Goal: Information Seeking & Learning: Compare options

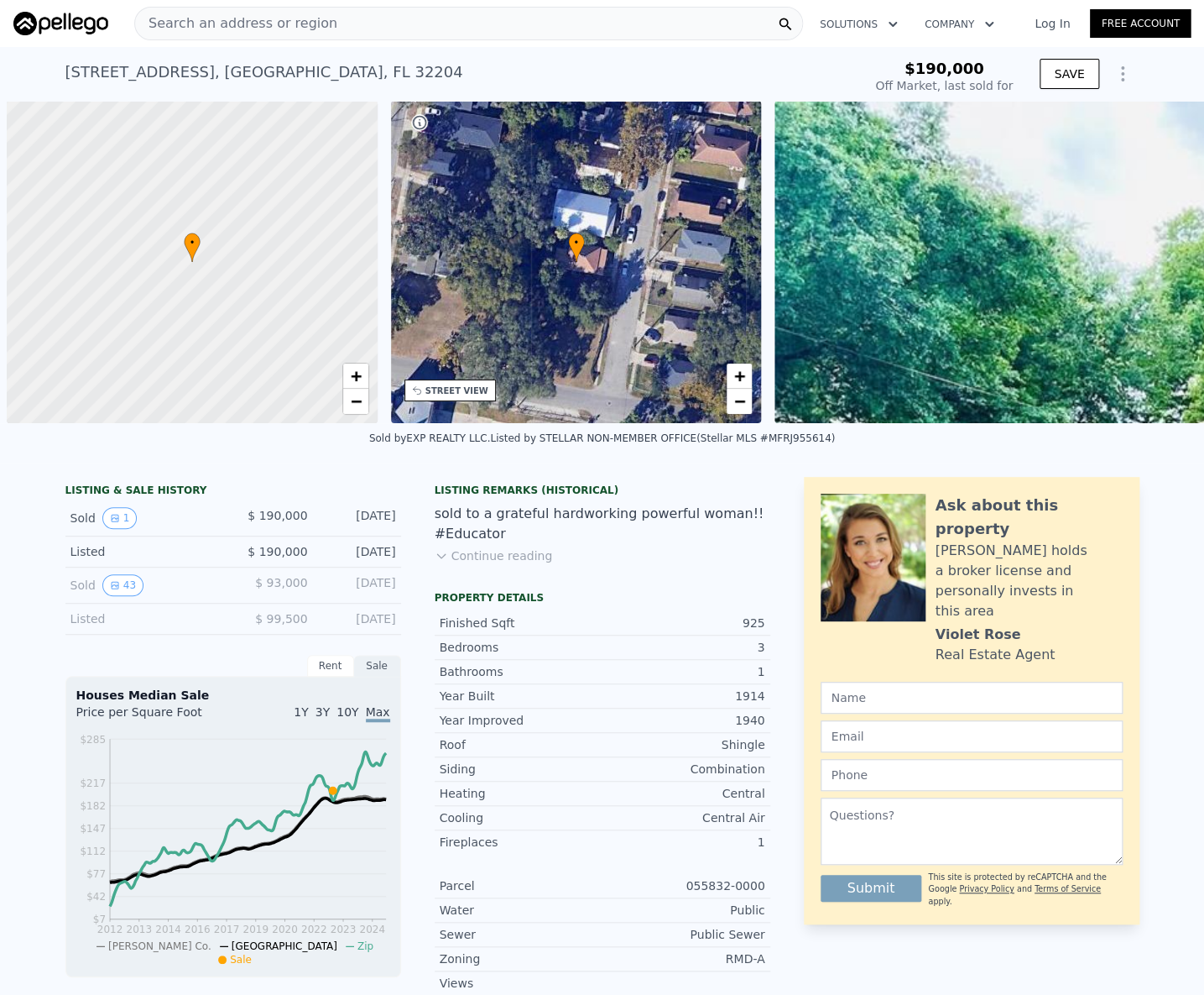
scroll to position [0, 391]
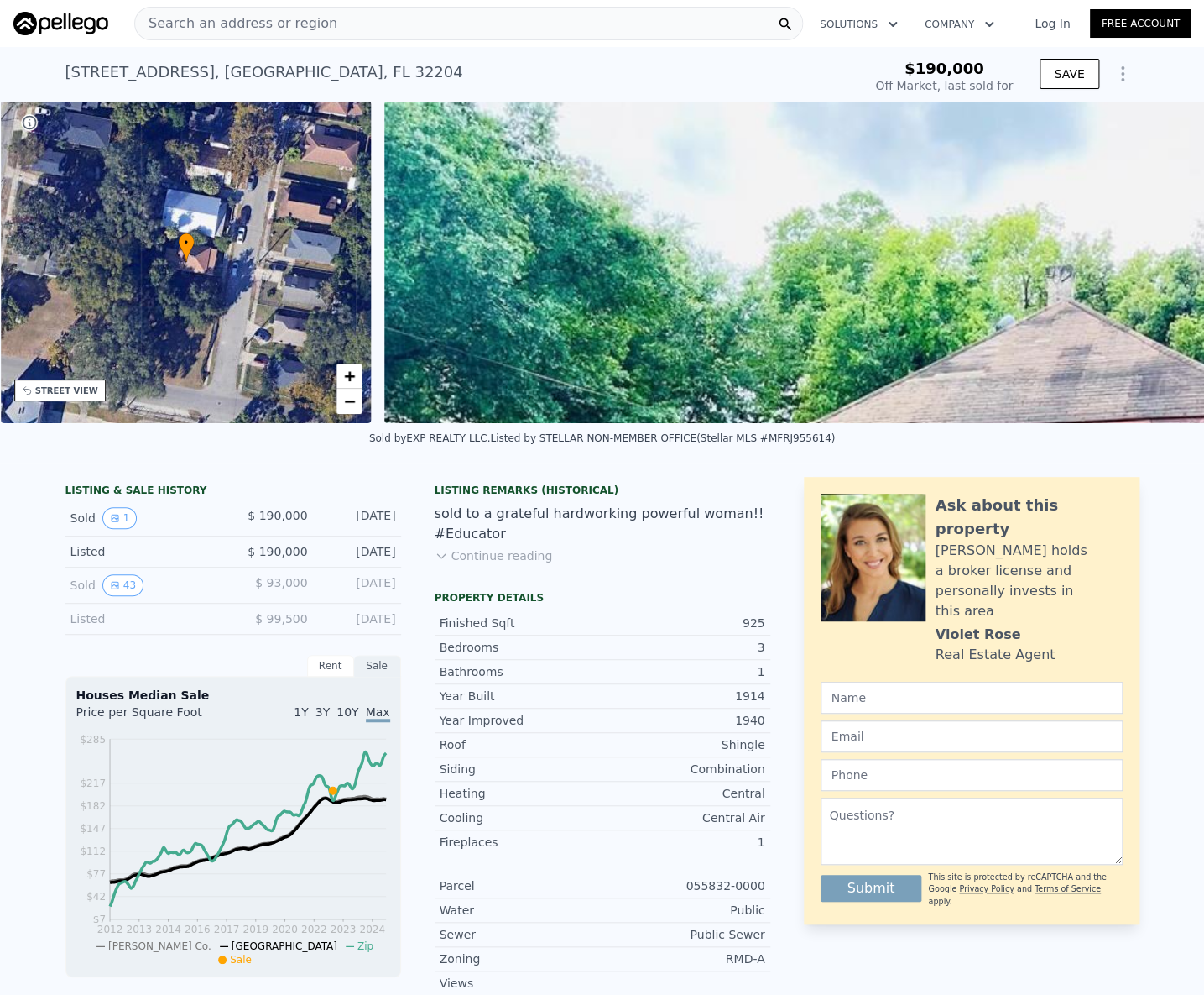
click at [252, 18] on span "Search an address or region" at bounding box center [236, 23] width 202 height 20
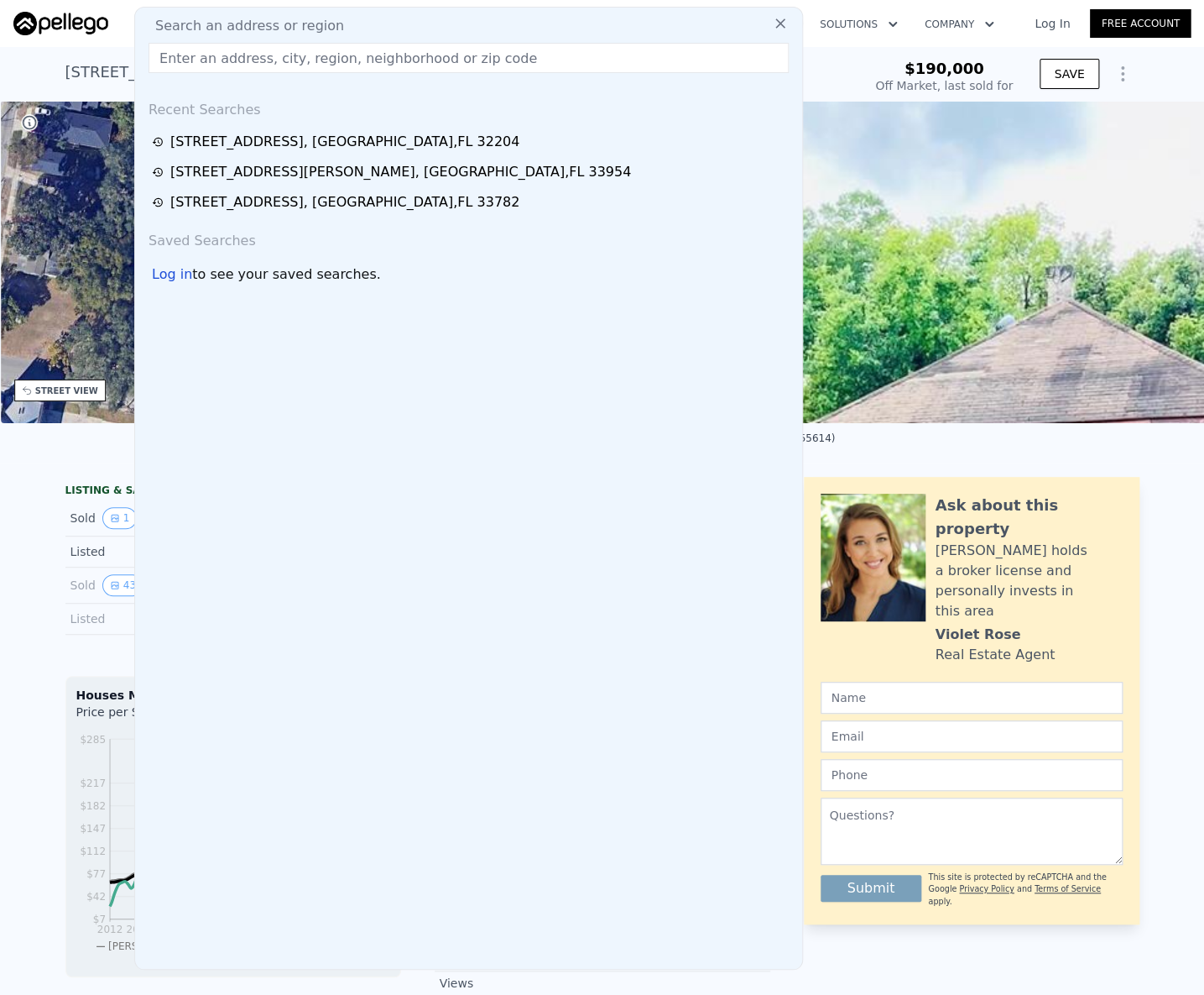
click at [230, 60] on input "text" at bounding box center [469, 57] width 641 height 30
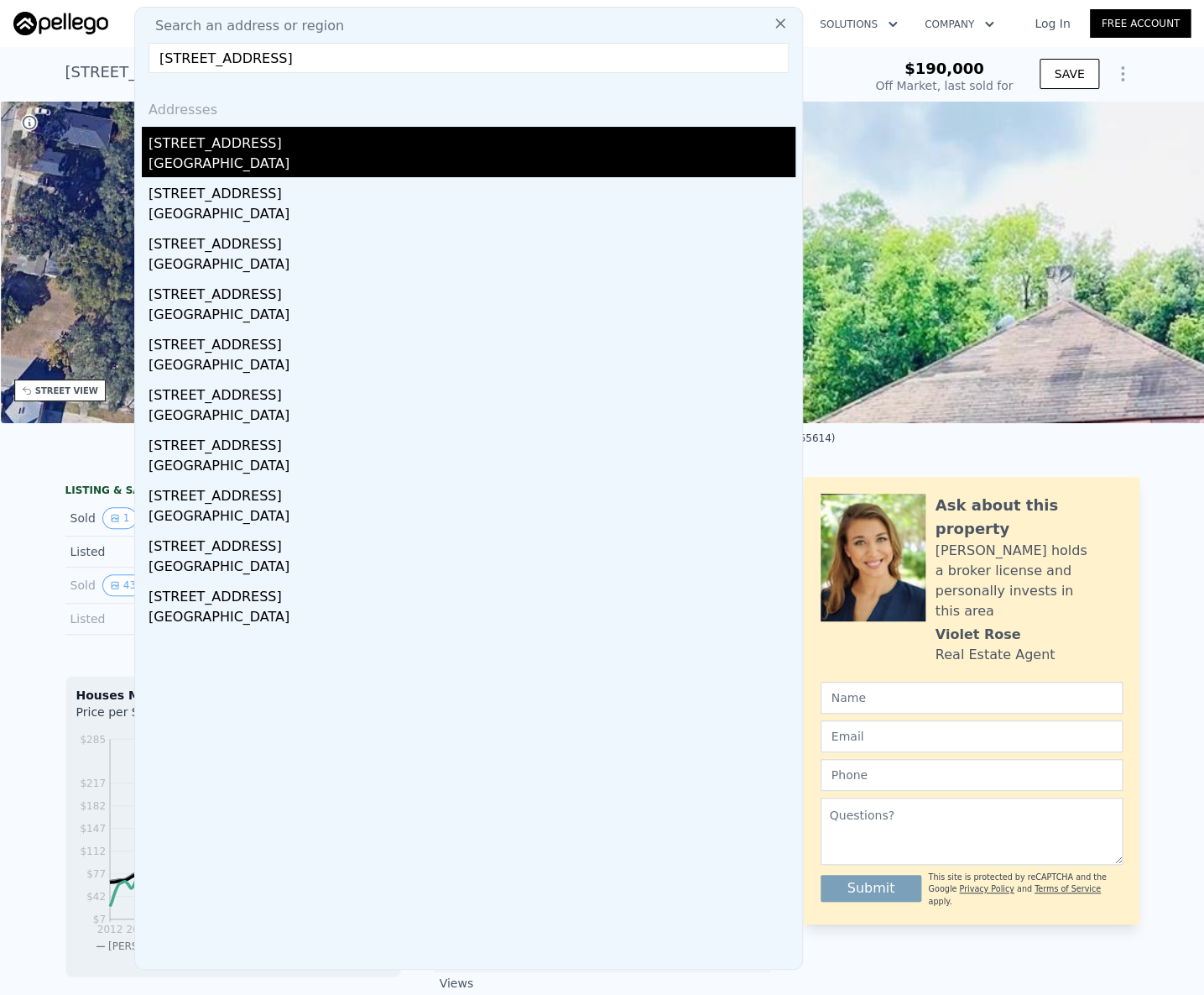
type input "9571 52nd Way N, Pinellas Park, FL 33782"
click at [233, 160] on div "Pinellas Park, FL 33782" at bounding box center [471, 165] width 647 height 23
type input "2"
type input "782"
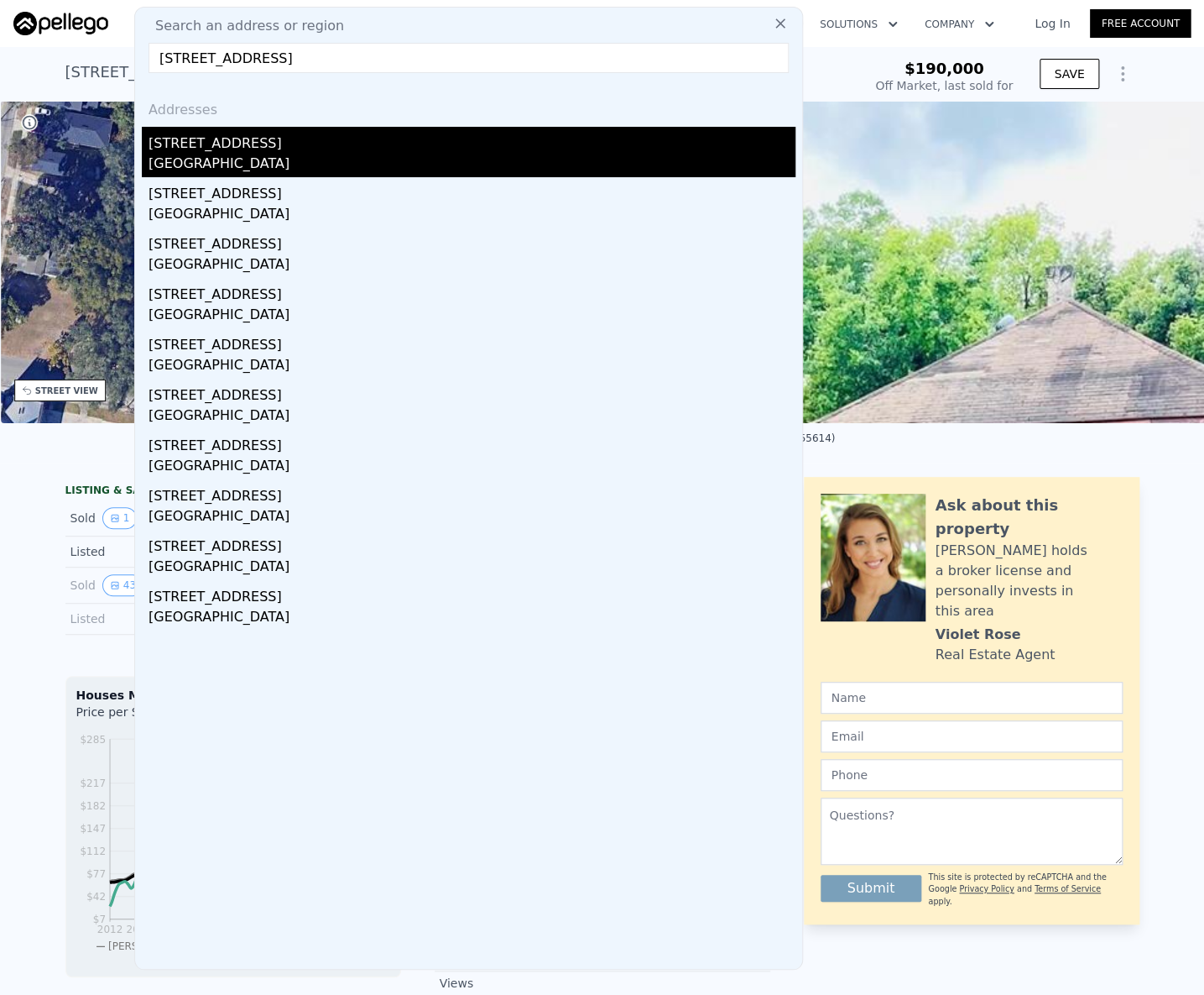
type input "1269"
type input "5401"
type input "9074"
type input "$ 320,000"
type input "4"
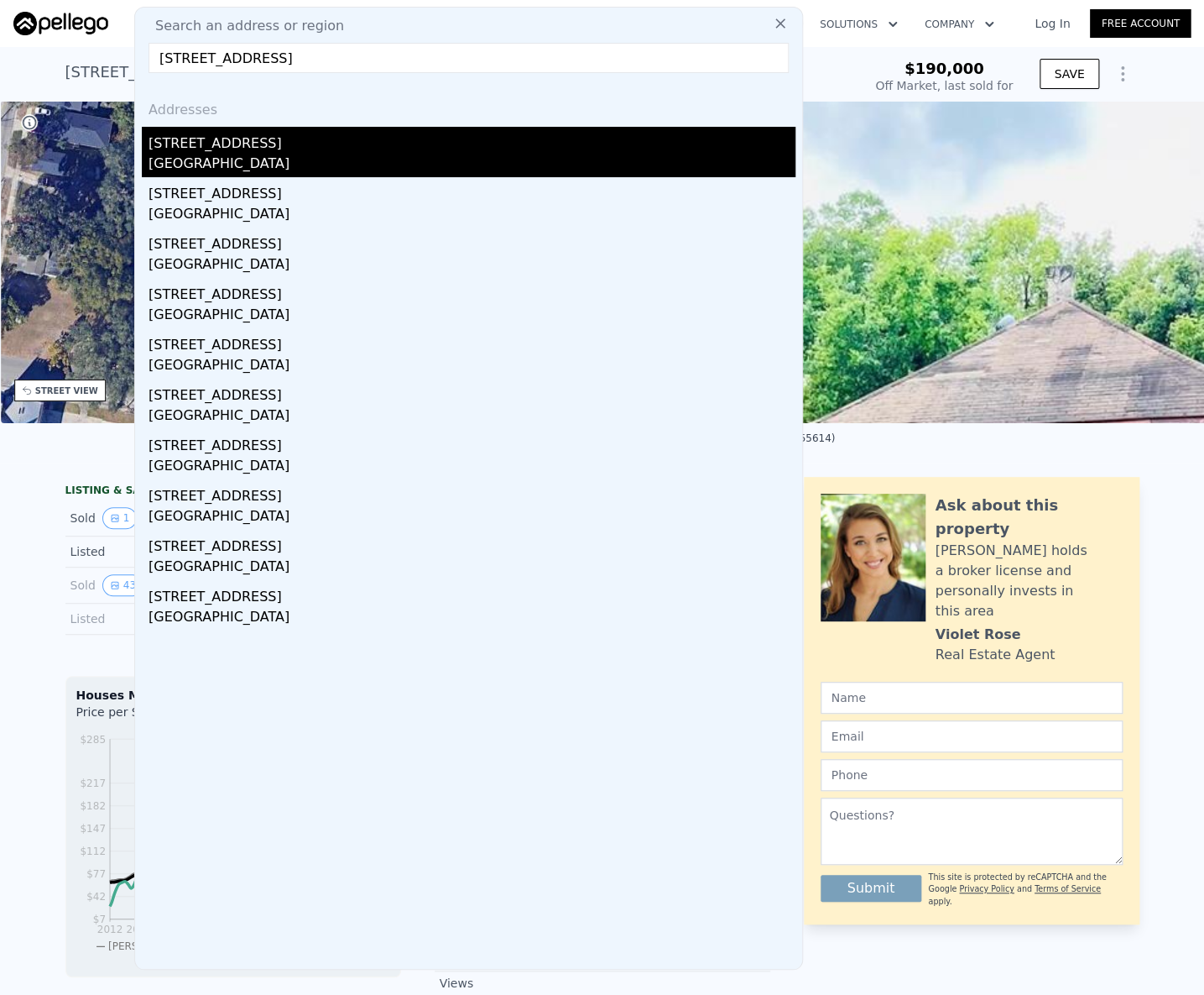
type input "$ 30,001"
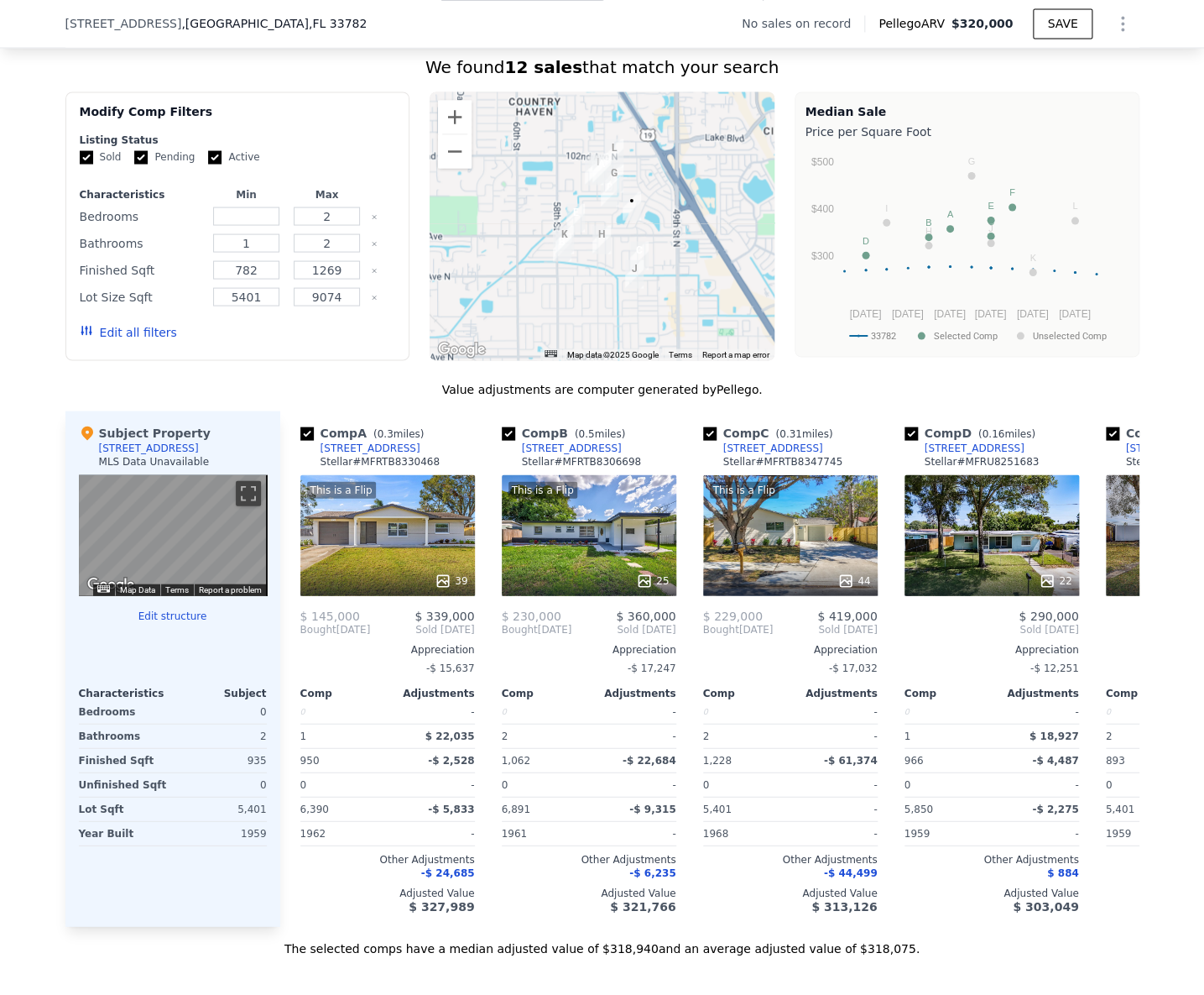
scroll to position [1291, 0]
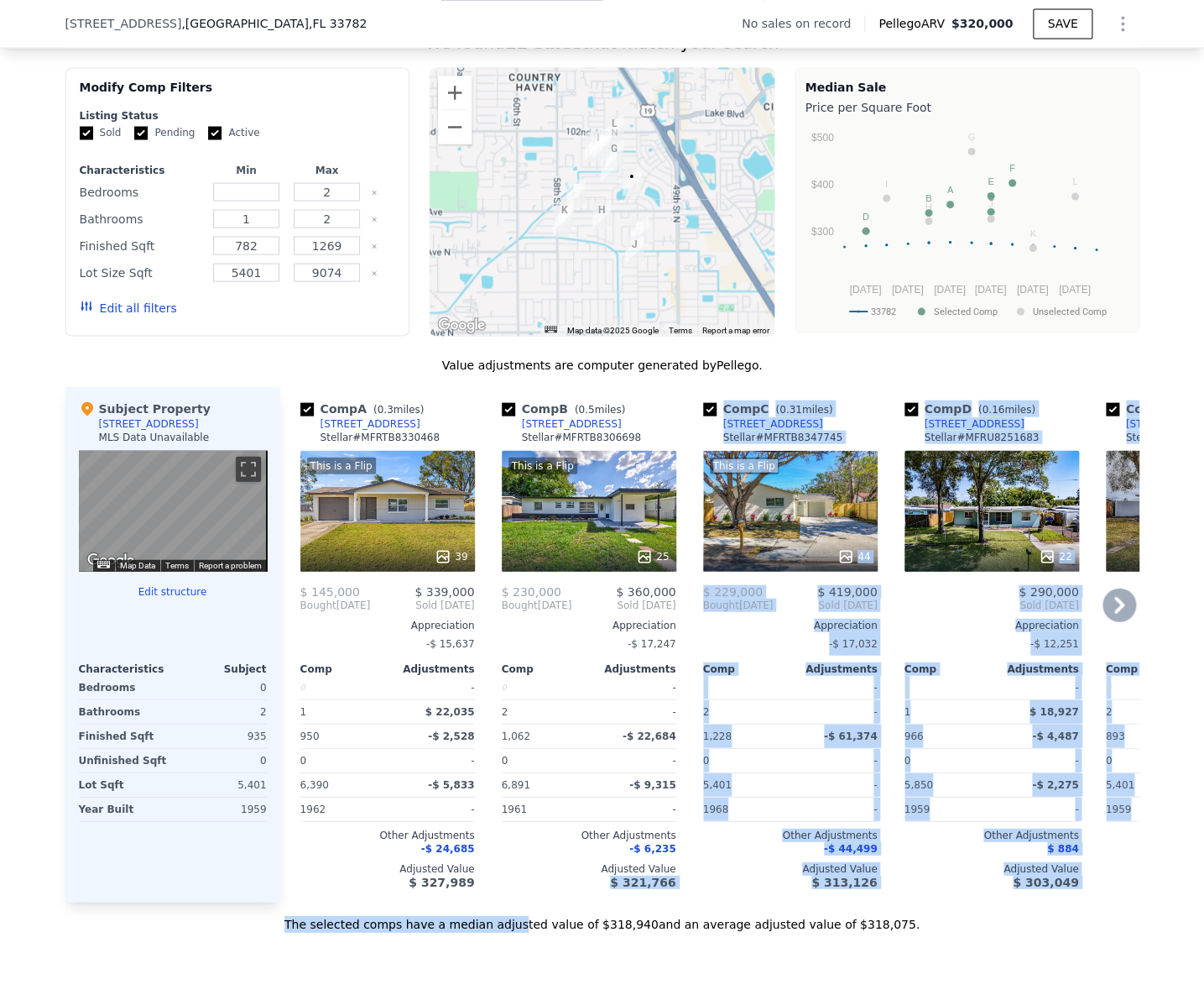
click at [537, 920] on div "Value adjustments are computer generated by Pellego . Subject Property 9571 52n…" at bounding box center [602, 643] width 1075 height 576
click at [252, 932] on div "The selected comps have a median adjusted value of $318,940 and an average adju…" at bounding box center [602, 916] width 1075 height 30
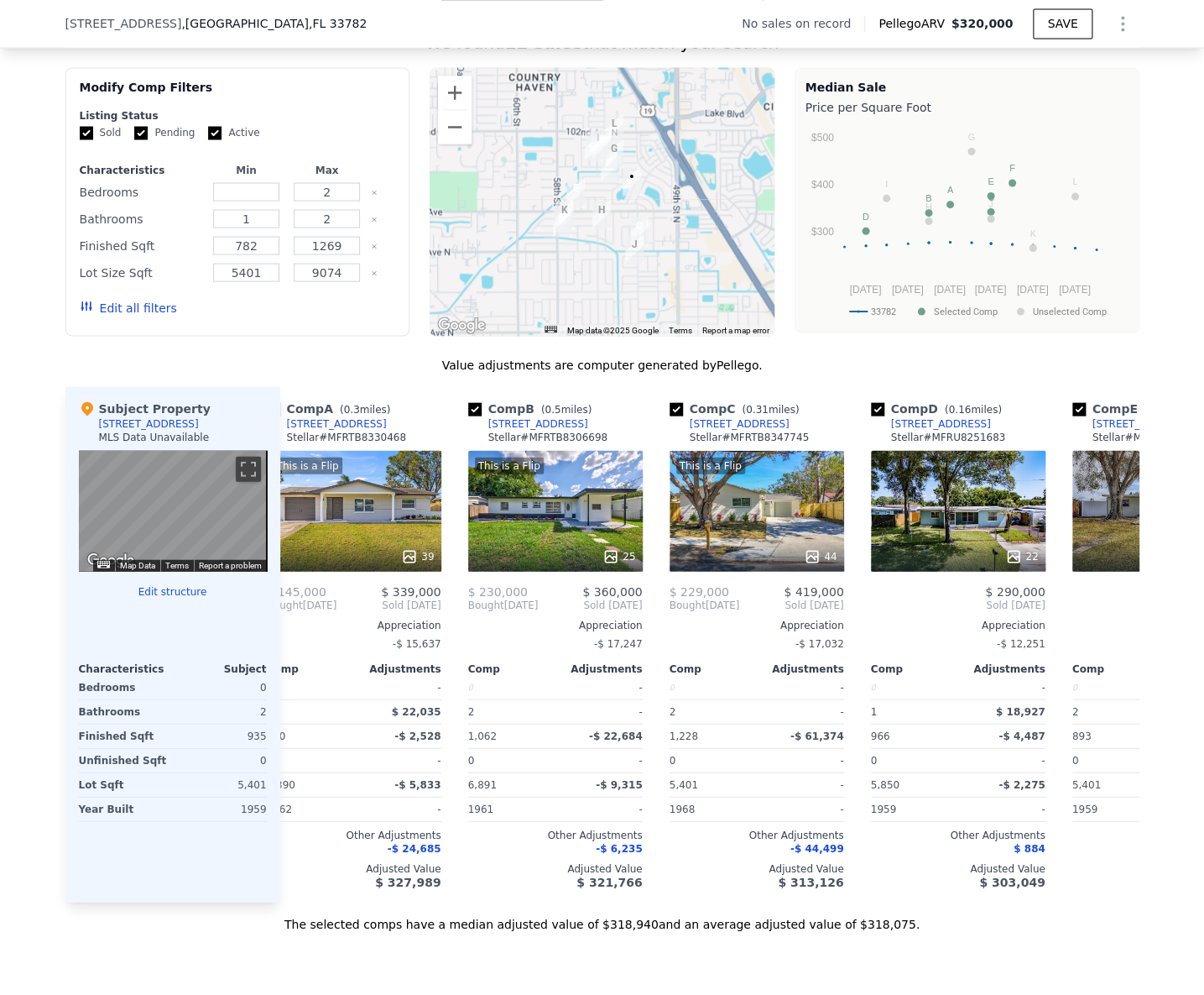
scroll to position [0, 0]
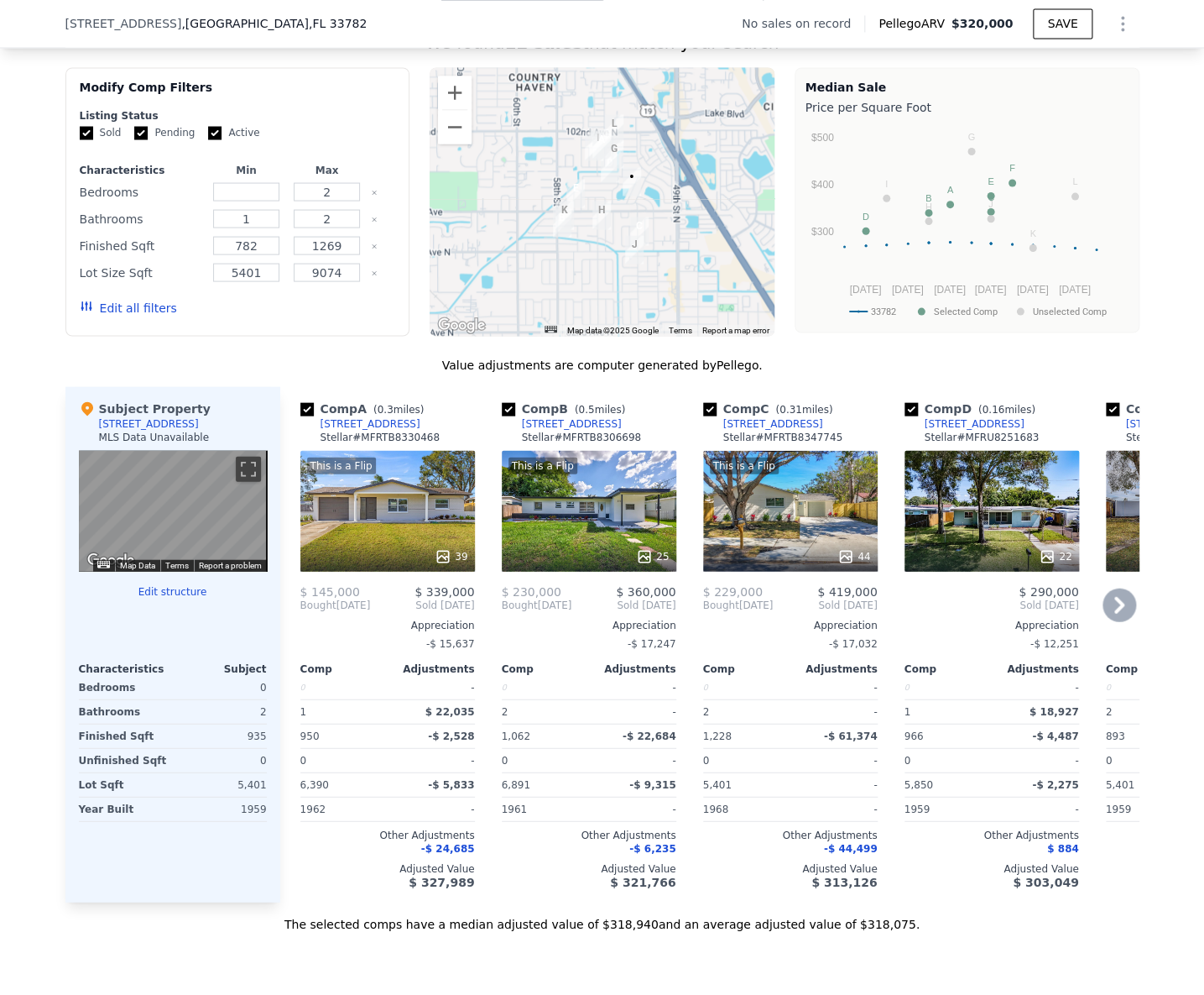
click at [382, 534] on div "This is a Flip 39" at bounding box center [387, 510] width 174 height 121
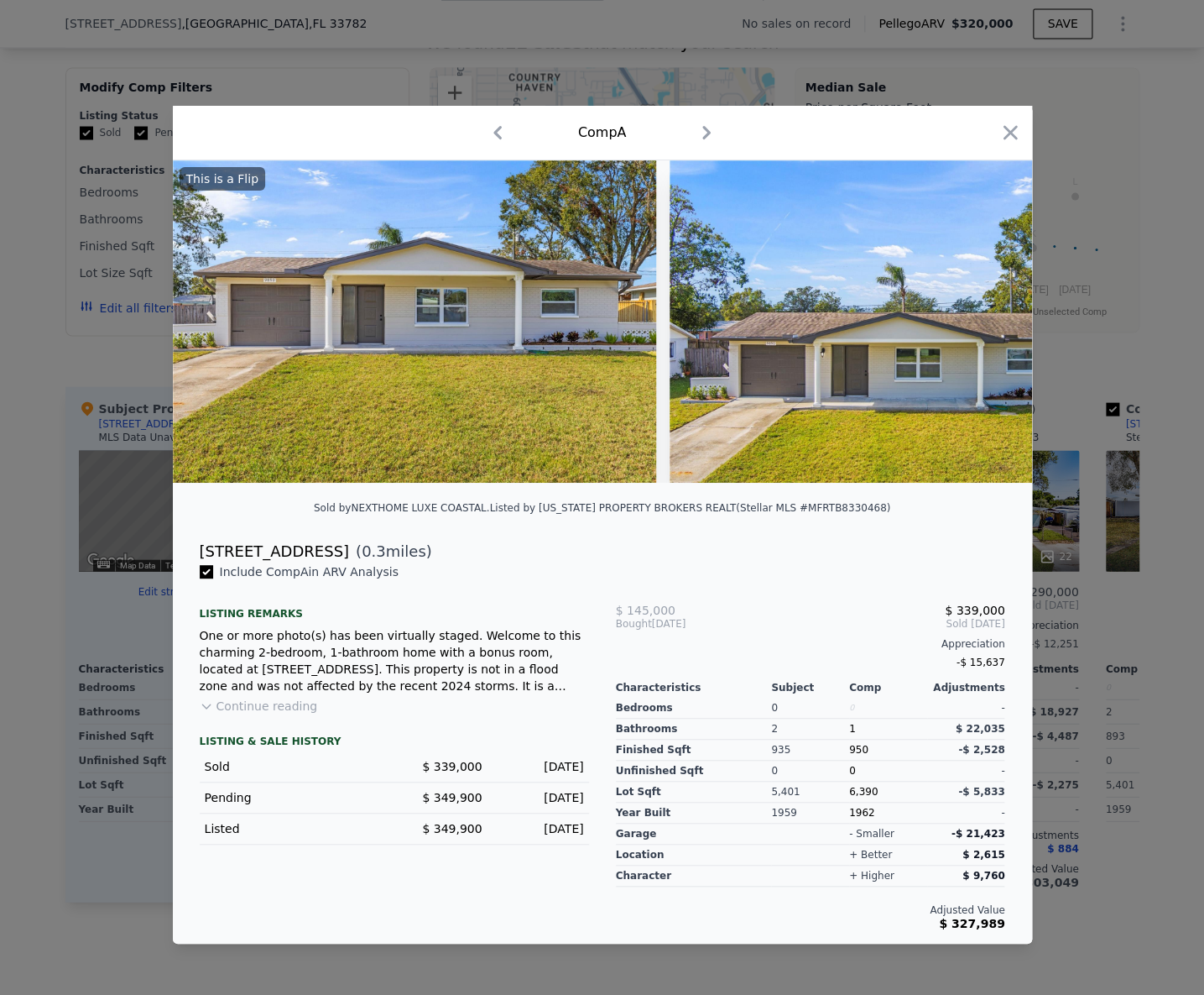
click at [41, 376] on div at bounding box center [602, 498] width 1204 height 995
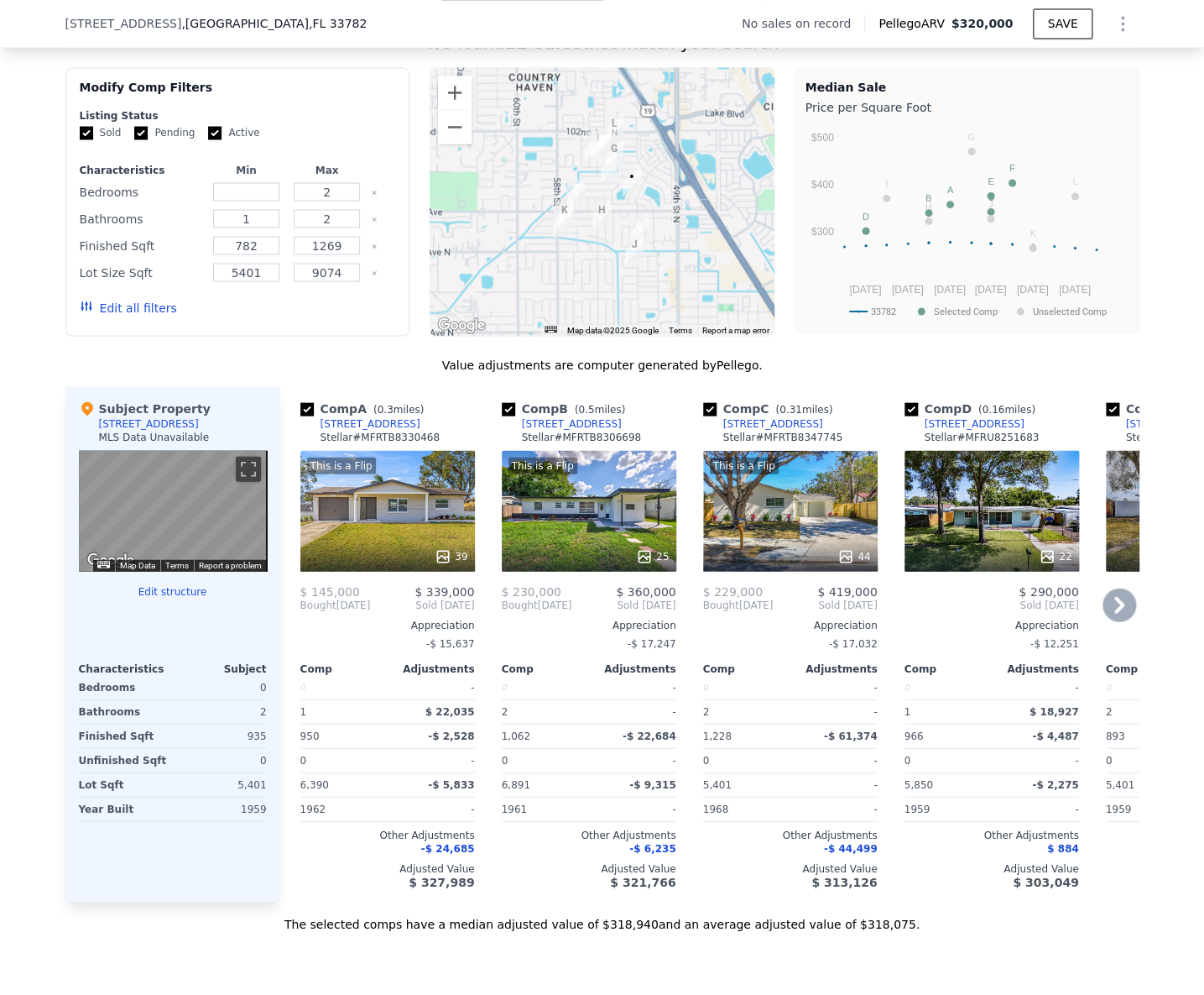
click at [365, 430] on div "[STREET_ADDRESS]" at bounding box center [370, 423] width 100 height 13
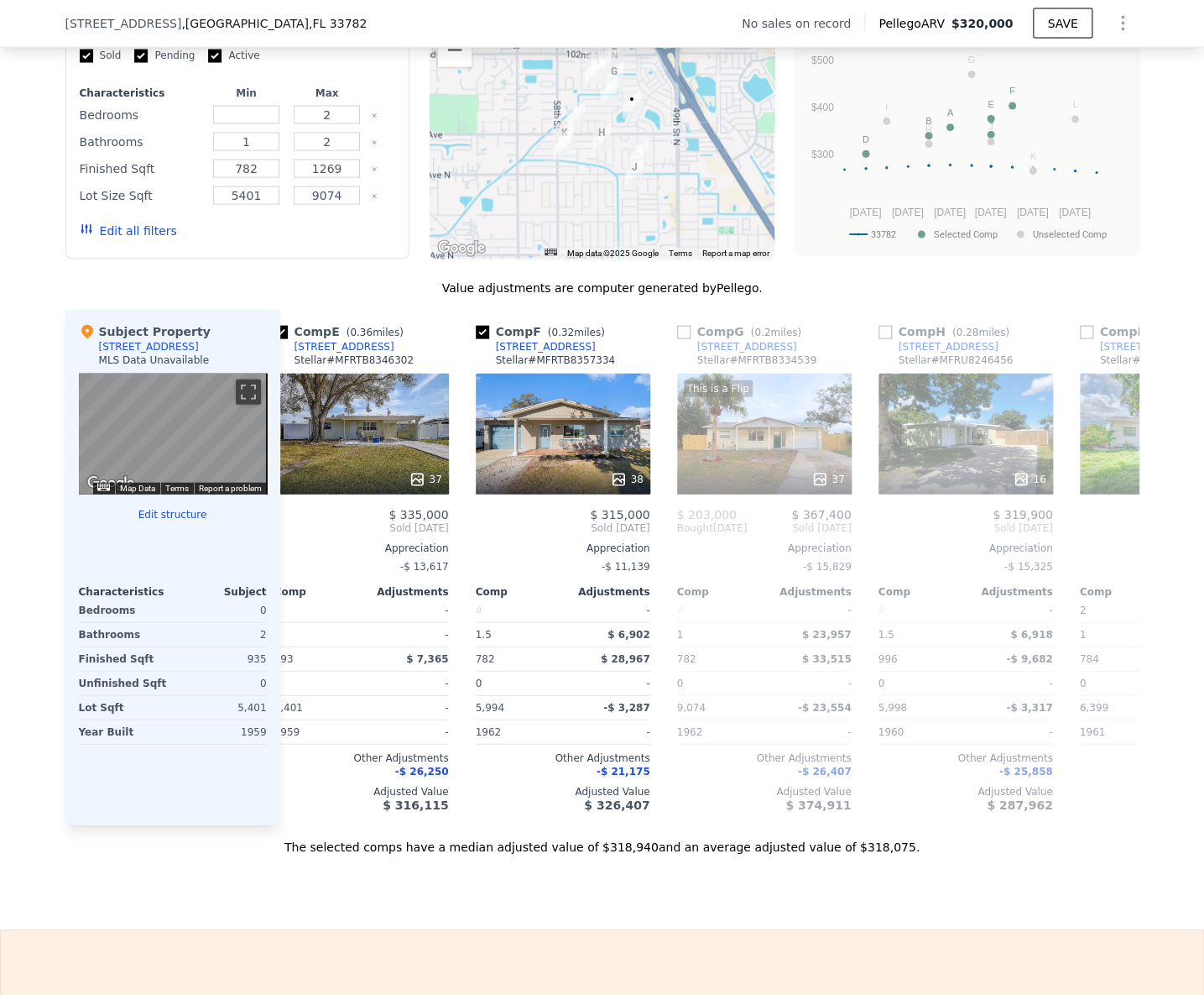
scroll to position [0, 834]
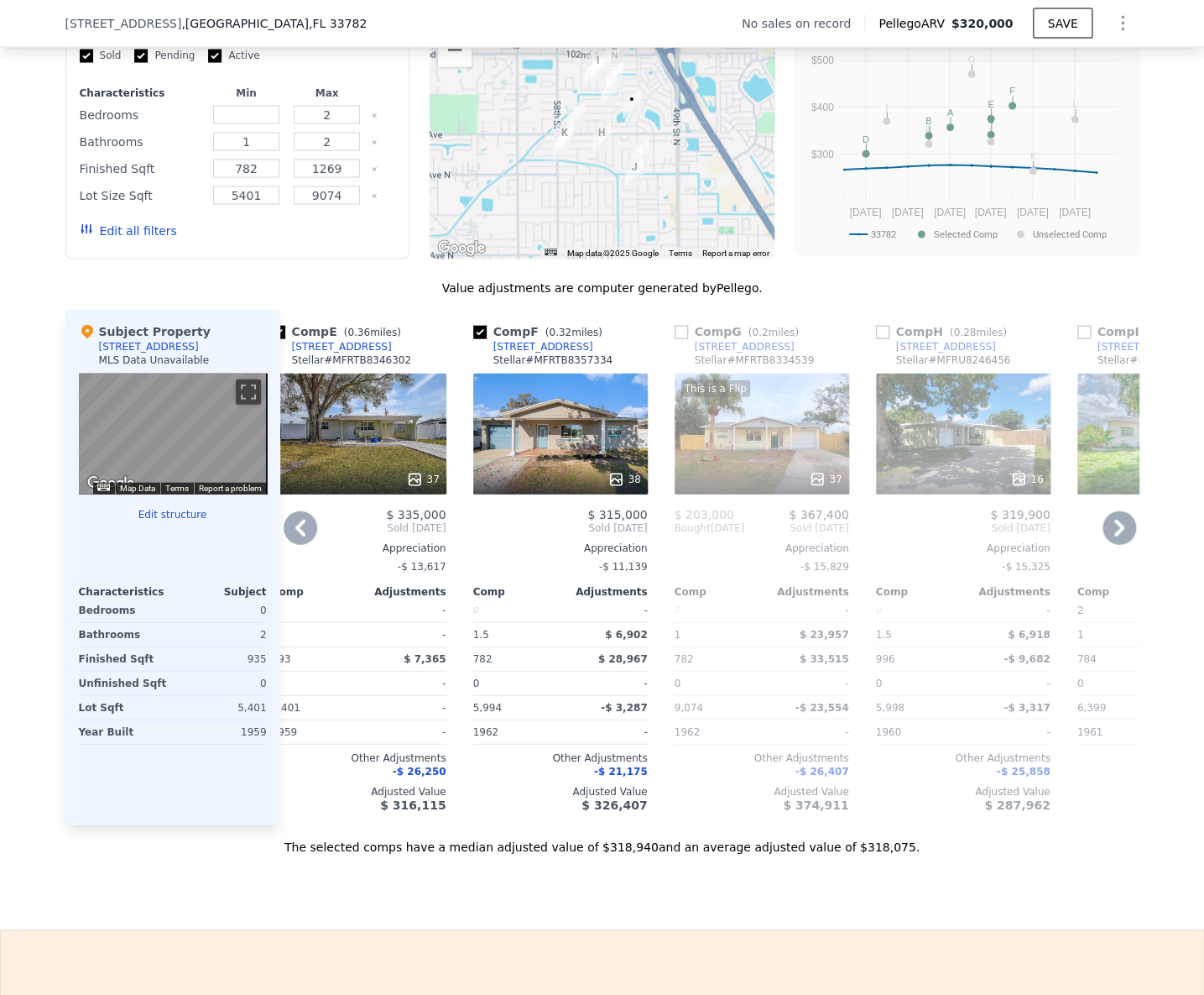
click at [730, 422] on div "This is a Flip 37" at bounding box center [761, 433] width 174 height 121
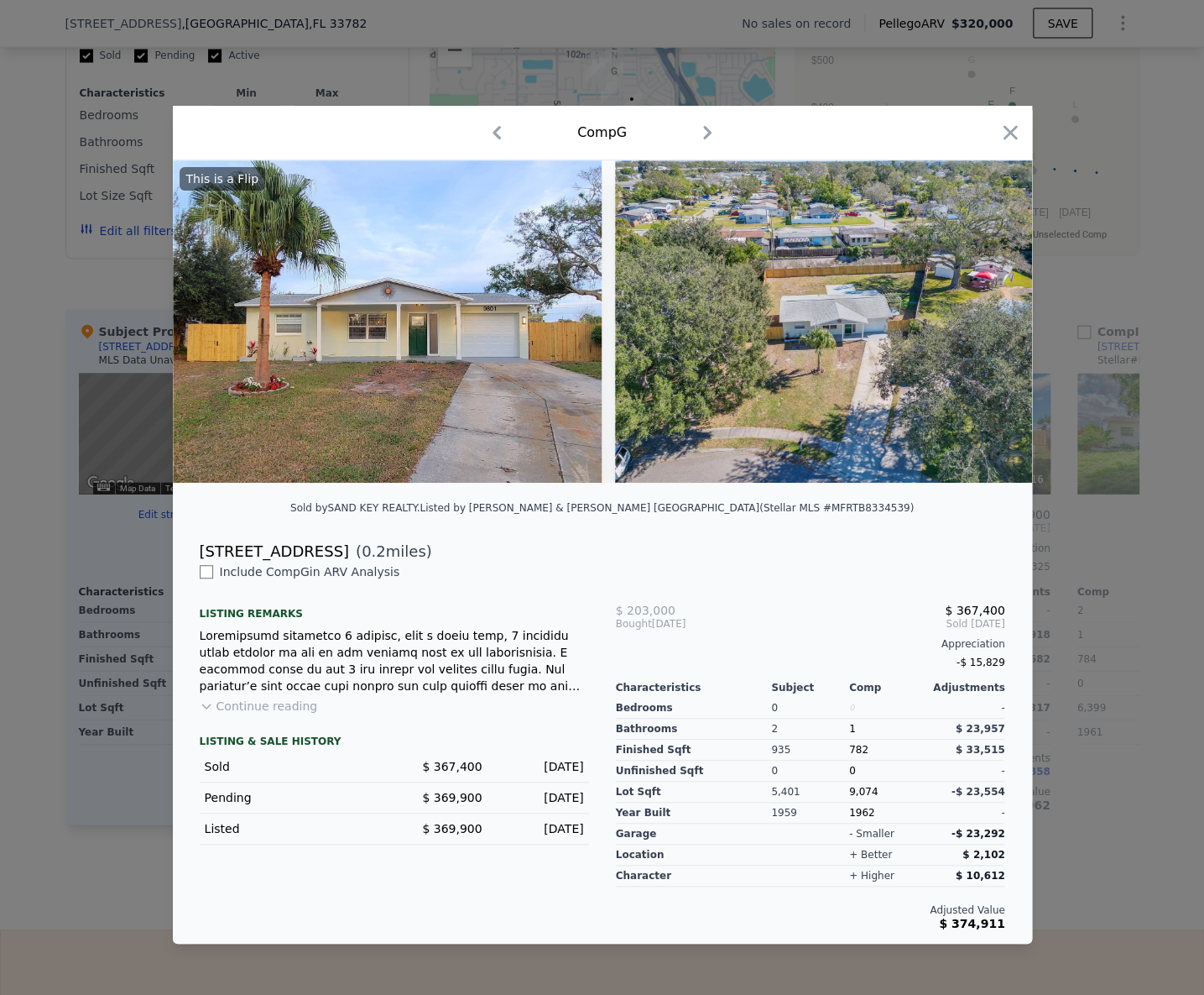
click at [267, 715] on button "Continue reading" at bounding box center [259, 705] width 118 height 16
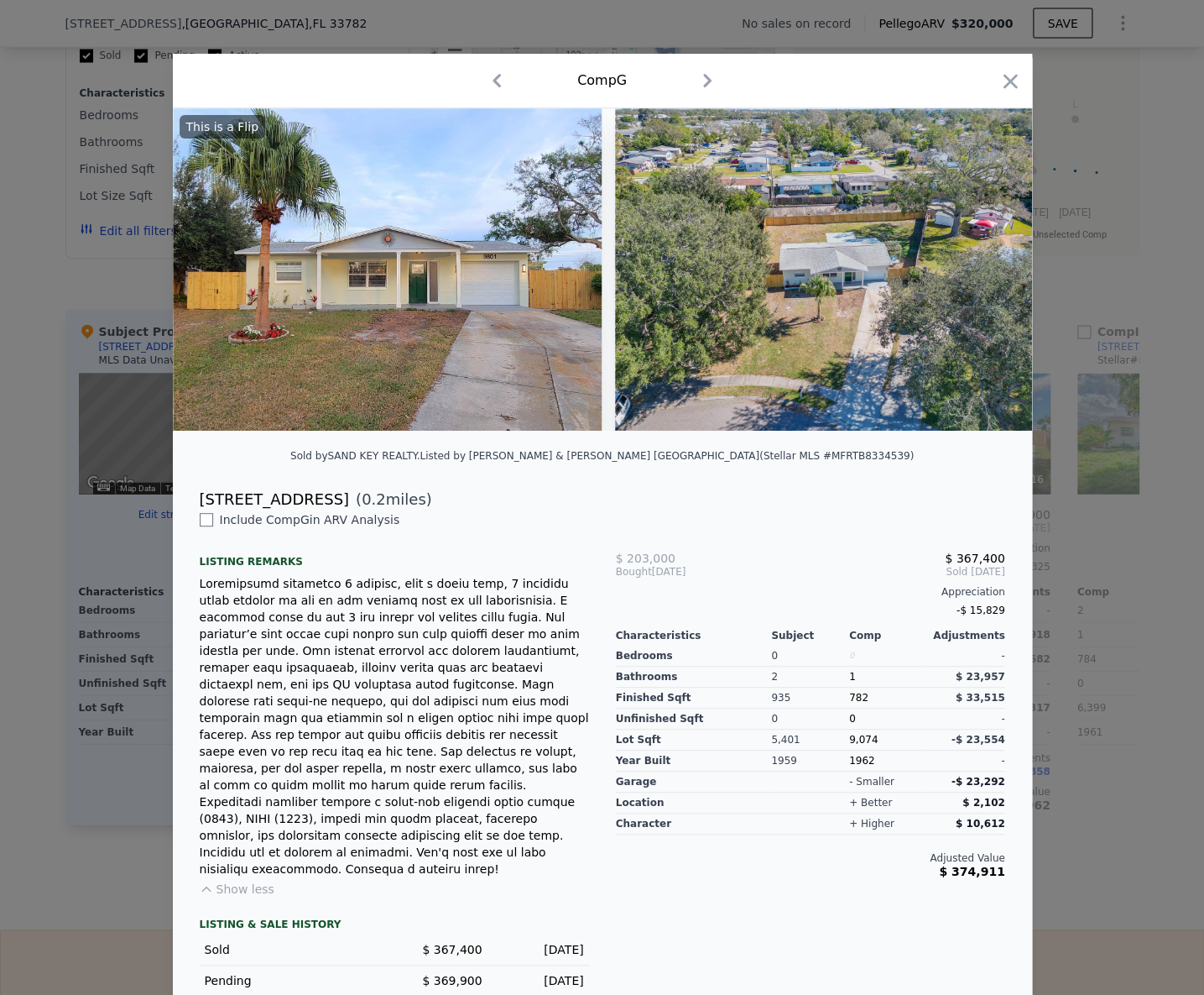
scroll to position [6, 0]
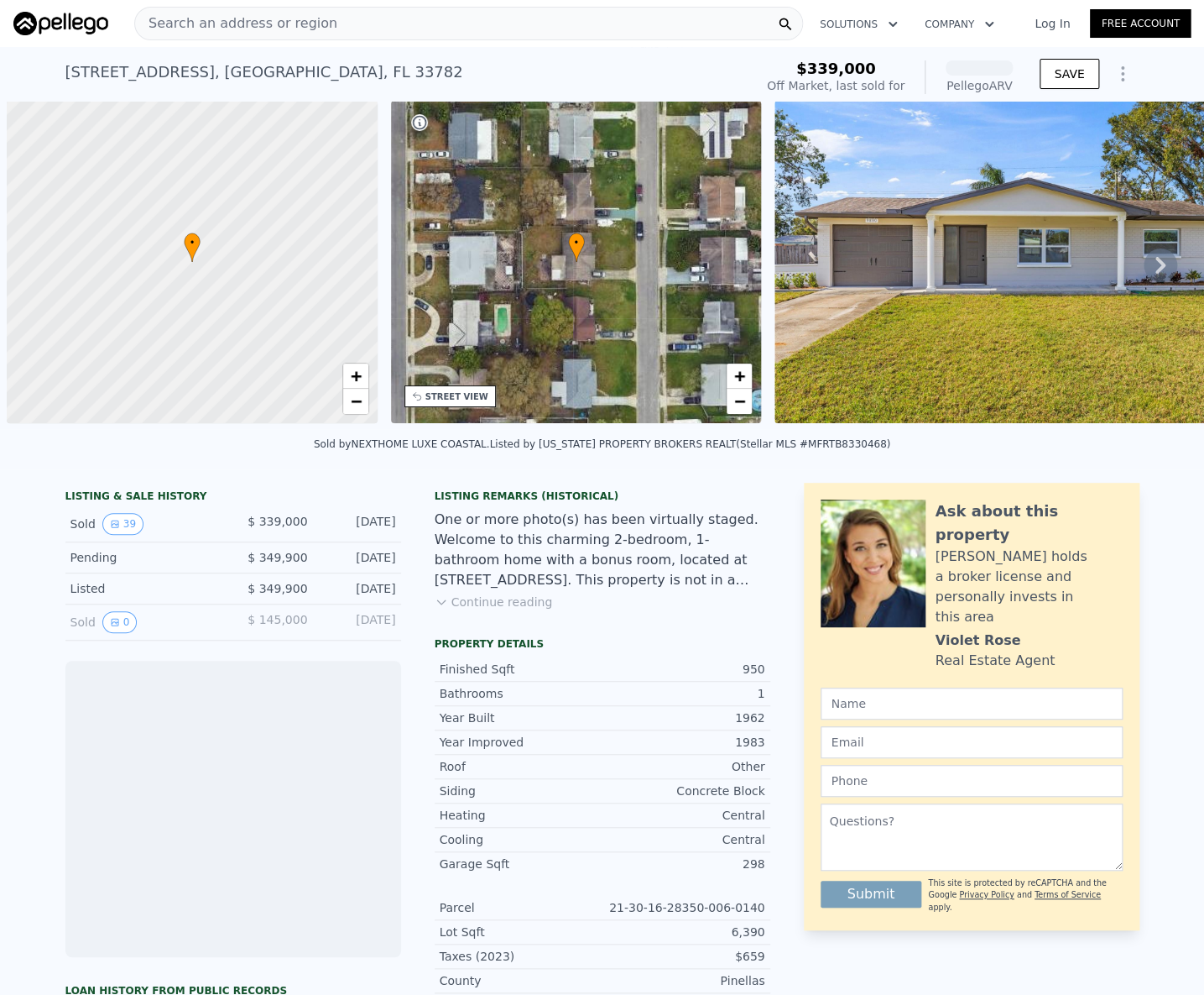
click at [293, 72] on div "9890 54th St N , Pinellas Park , FL 33782" at bounding box center [264, 72] width 398 height 23
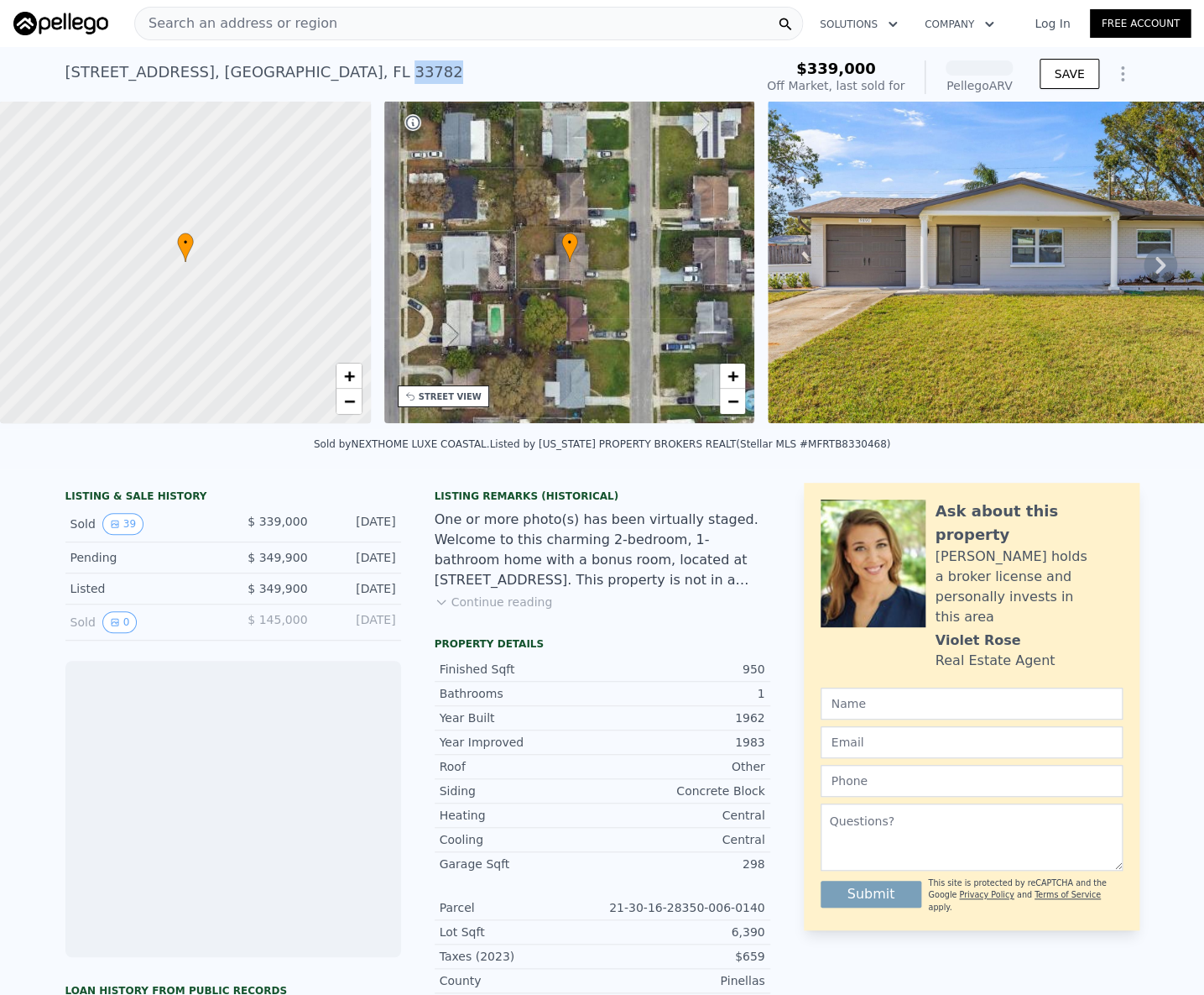
click at [293, 72] on div "9890 54th St N , Pinellas Park , FL 33782" at bounding box center [264, 72] width 398 height 23
copy div "9890 54th St N , Pinellas Park , FL 33782 Sold Jan 2025 for $339k (~ARV )"
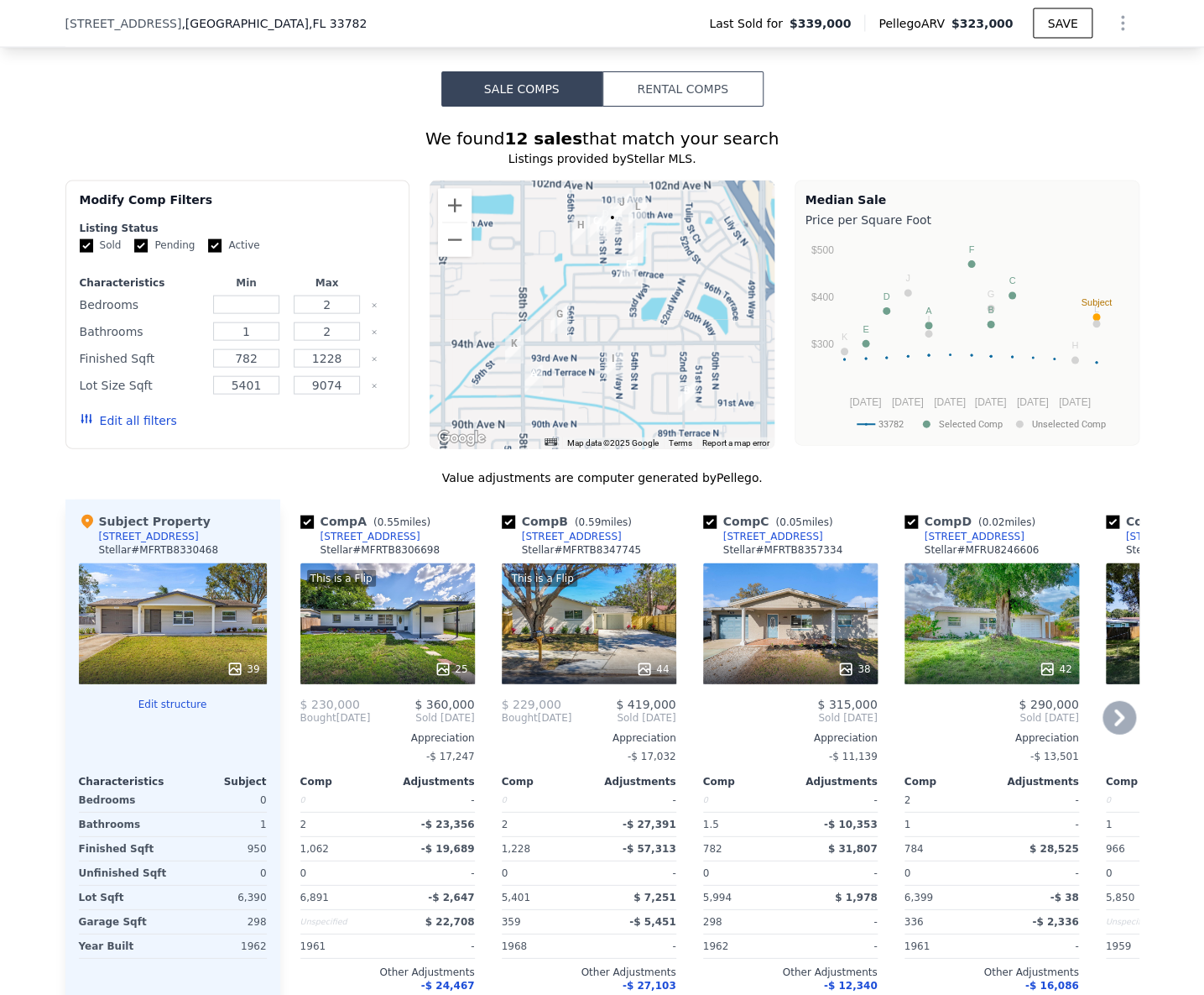
scroll to position [1367, 0]
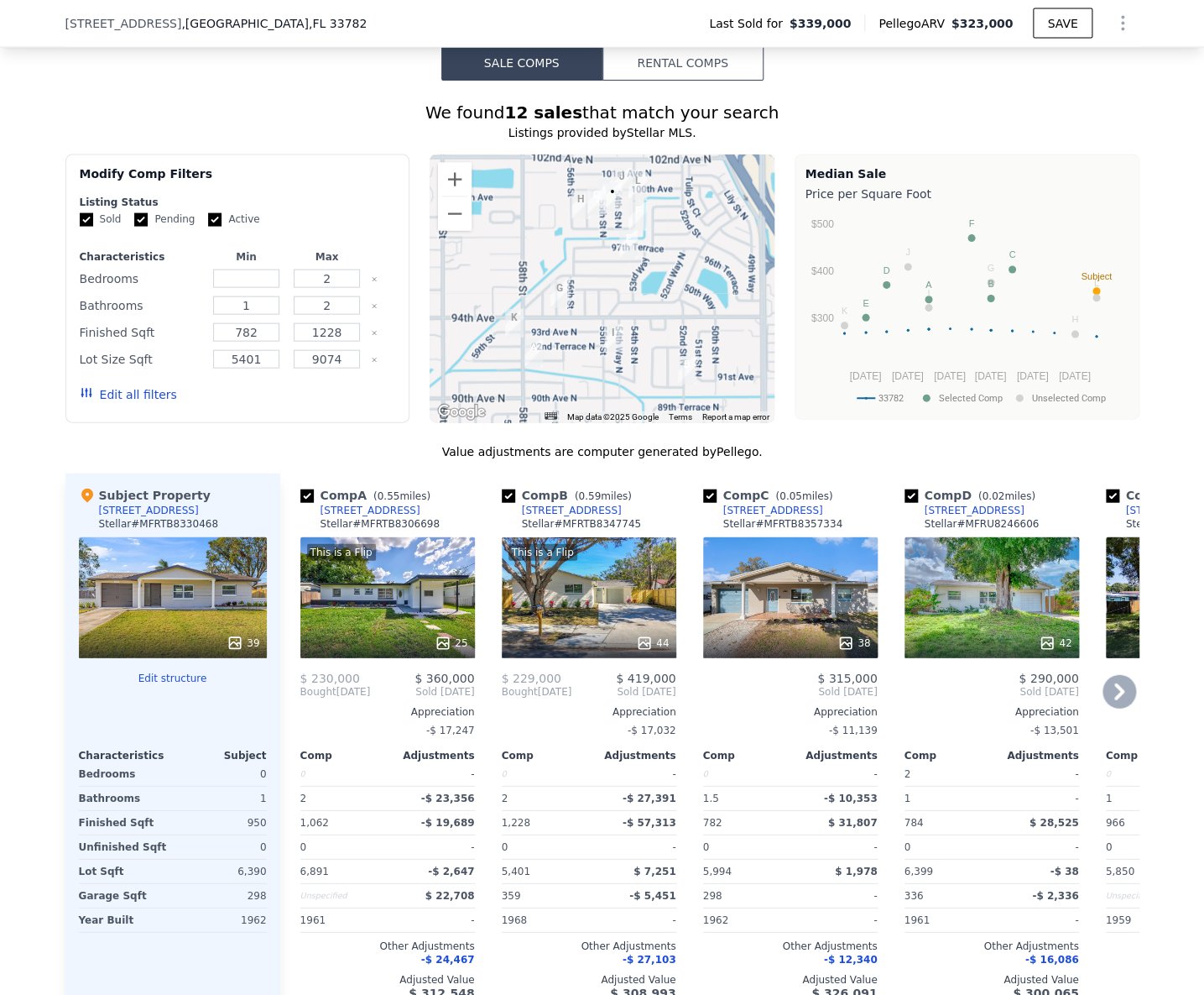
click at [764, 517] on div "[STREET_ADDRESS]" at bounding box center [773, 510] width 100 height 13
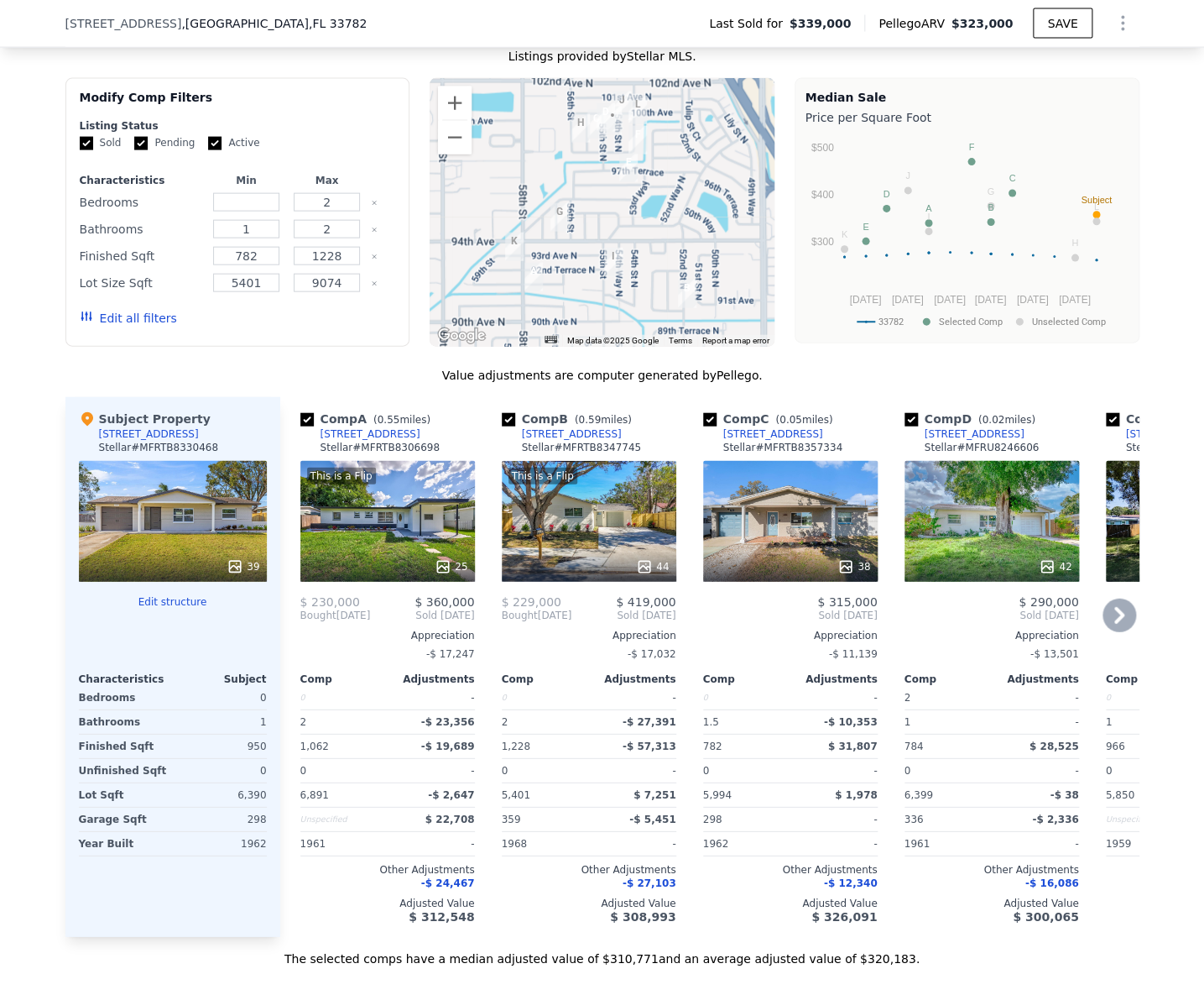
click at [1109, 623] on icon at bounding box center [1119, 615] width 34 height 34
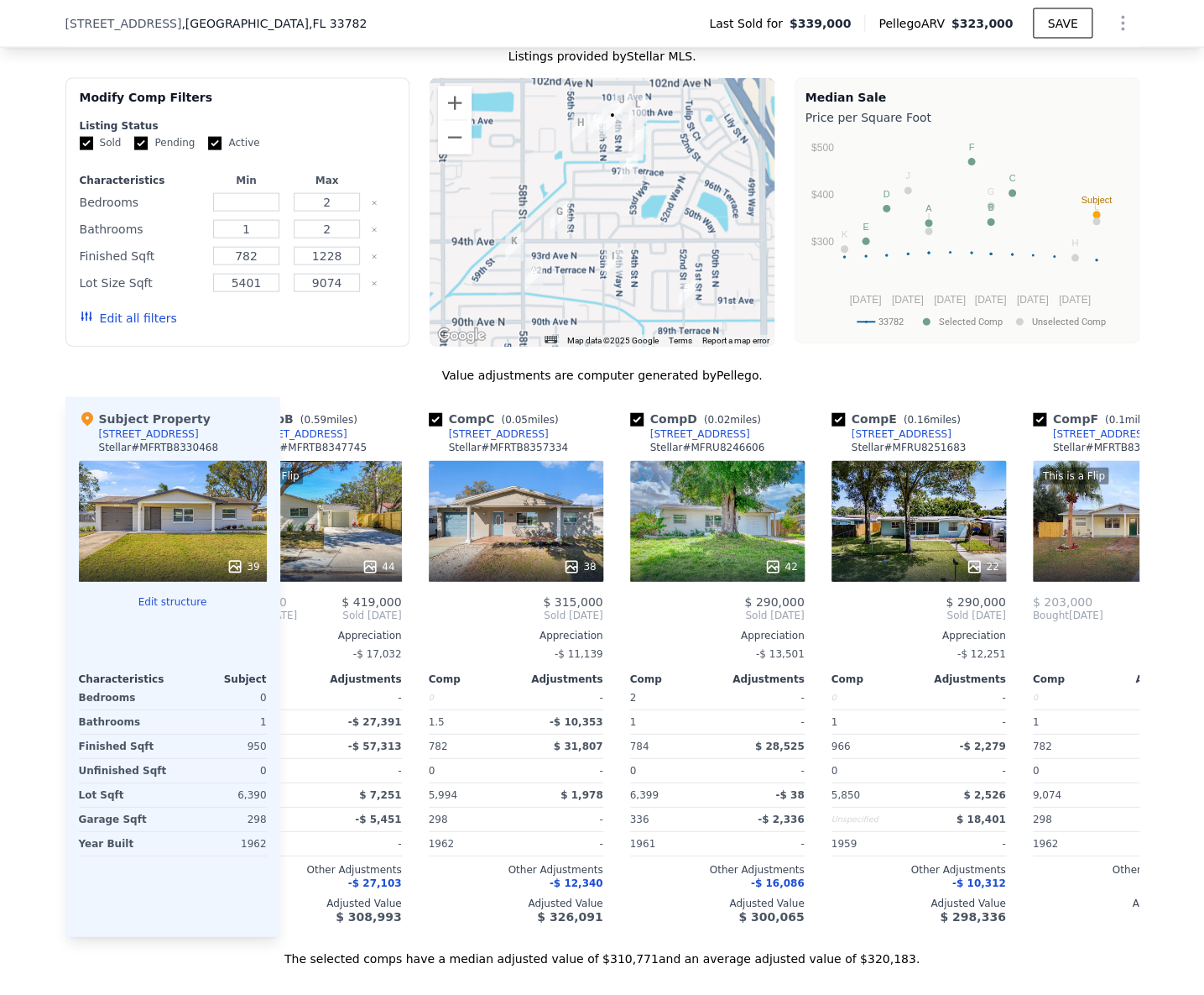
scroll to position [0, 403]
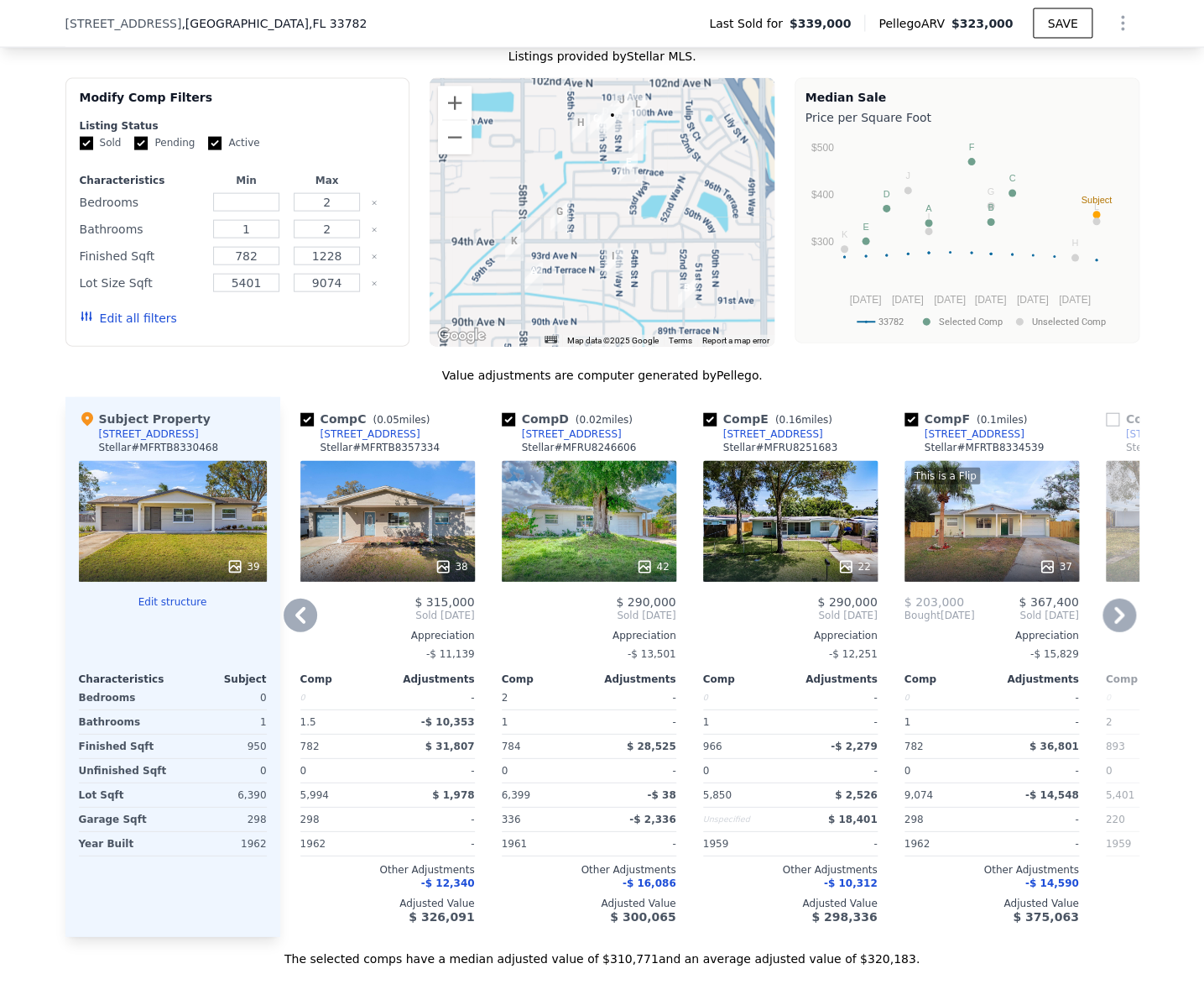
click at [769, 441] on div "[STREET_ADDRESS]" at bounding box center [773, 433] width 100 height 13
click at [970, 441] on div "[STREET_ADDRESS]" at bounding box center [974, 433] width 100 height 13
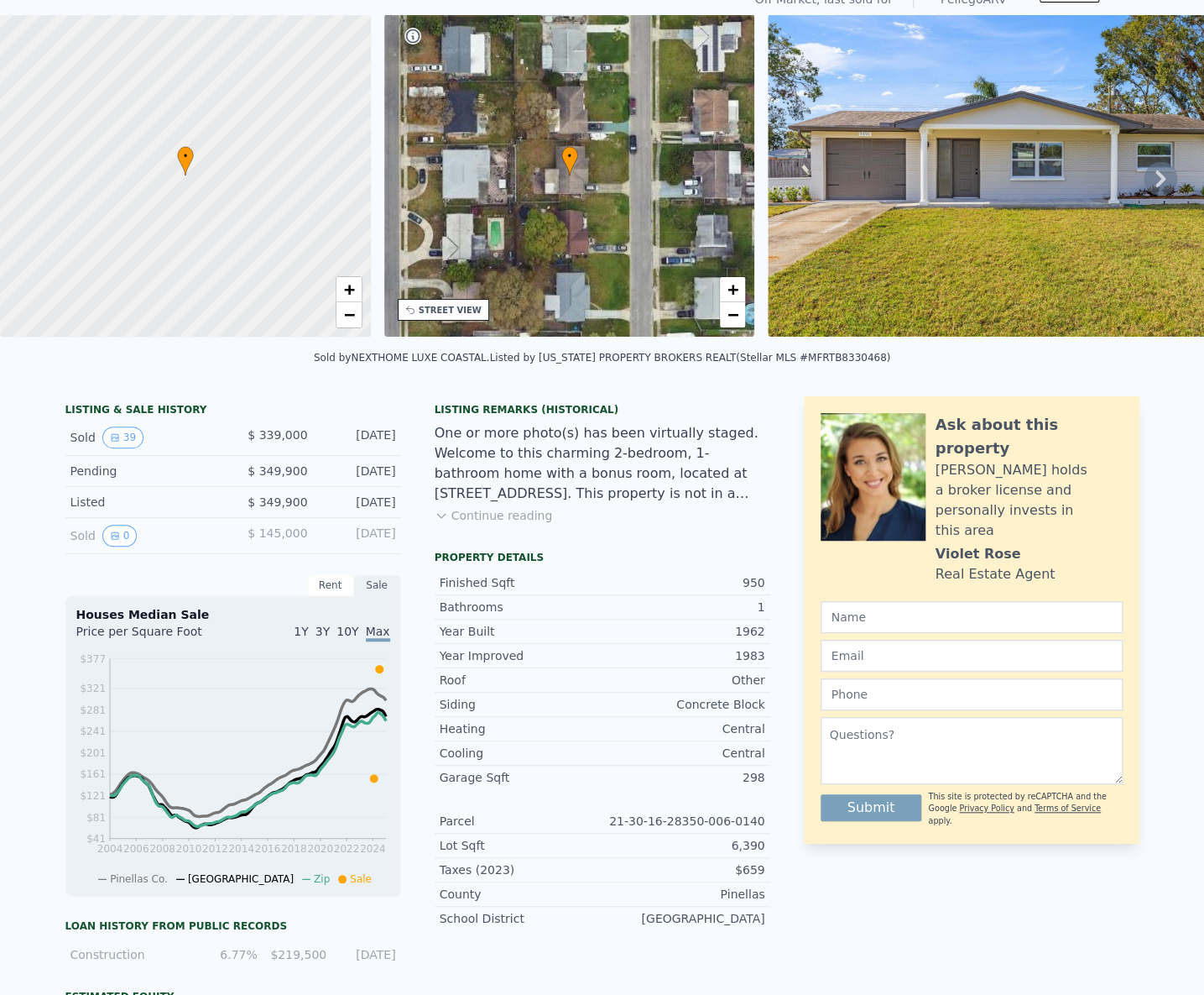
scroll to position [0, 0]
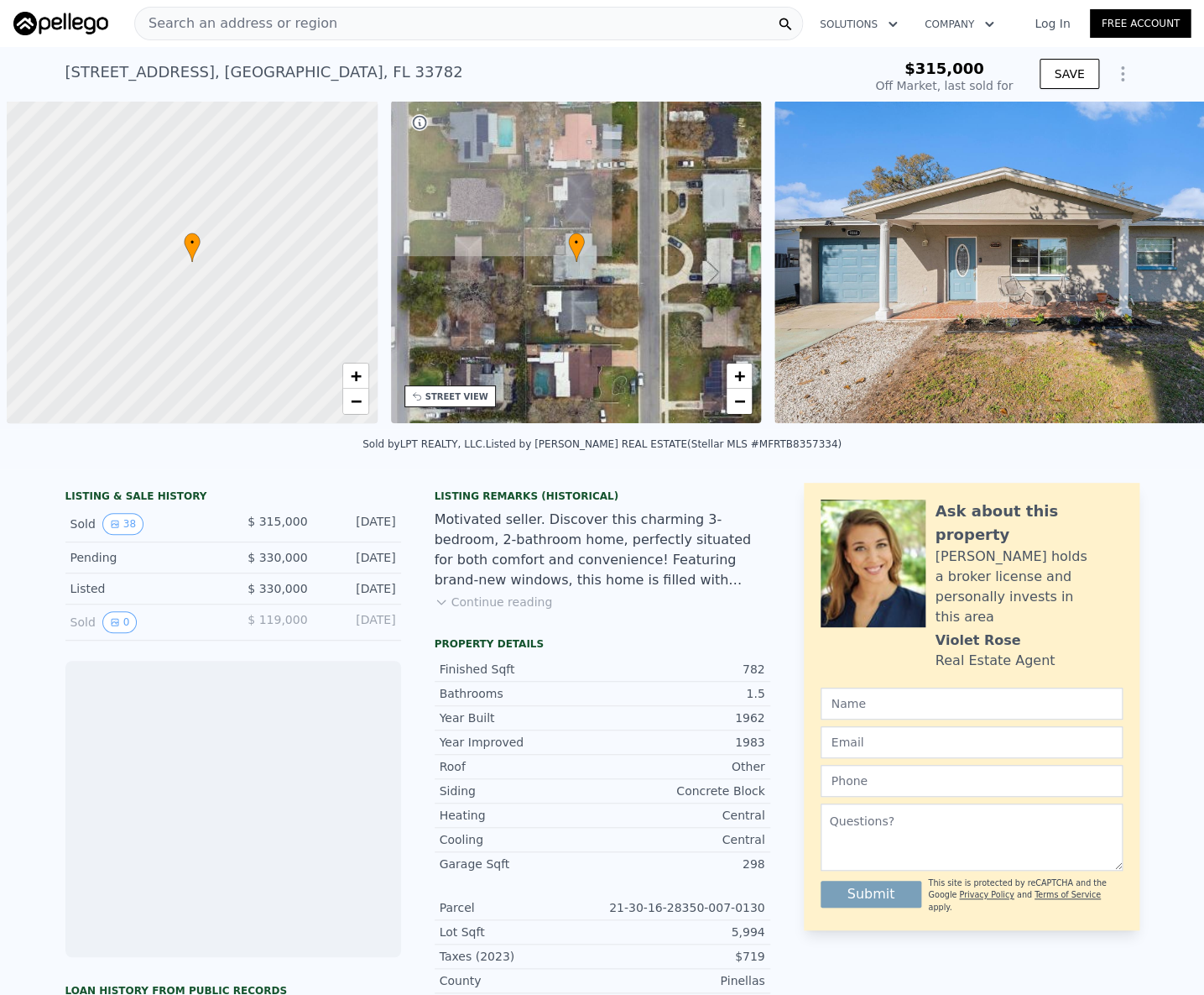
scroll to position [0, 7]
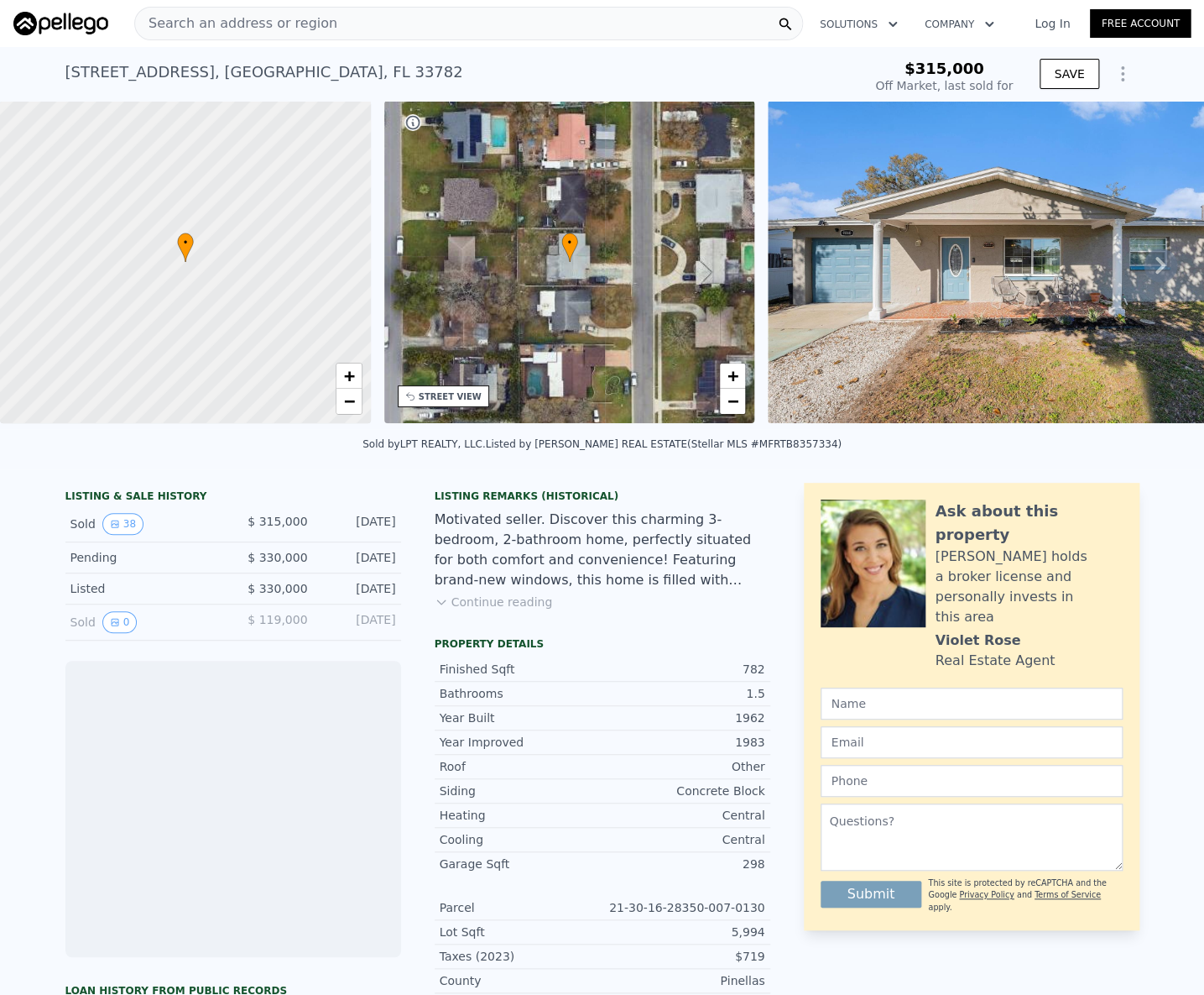
click at [279, 82] on div "9860 55th St N , Pinellas Park , FL 33782" at bounding box center [264, 72] width 398 height 23
click at [279, 82] on div "9860 55th St N , Pinellas Park , FL 33782" at bounding box center [264, 72] width 398 height 23
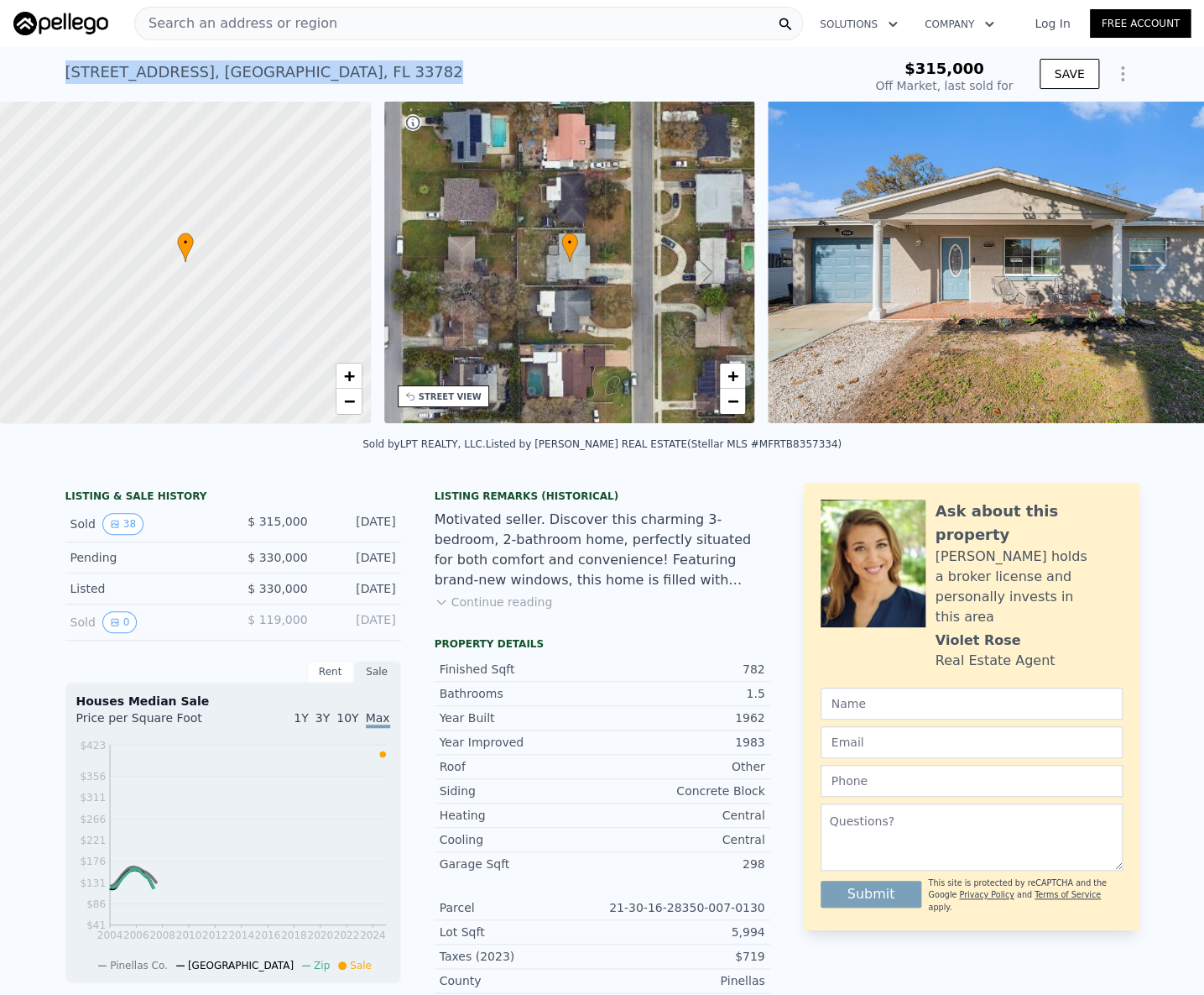
copy div "9860 55th St N , Pinellas Park , FL 33782 Sold Apr 2025 for $315k"
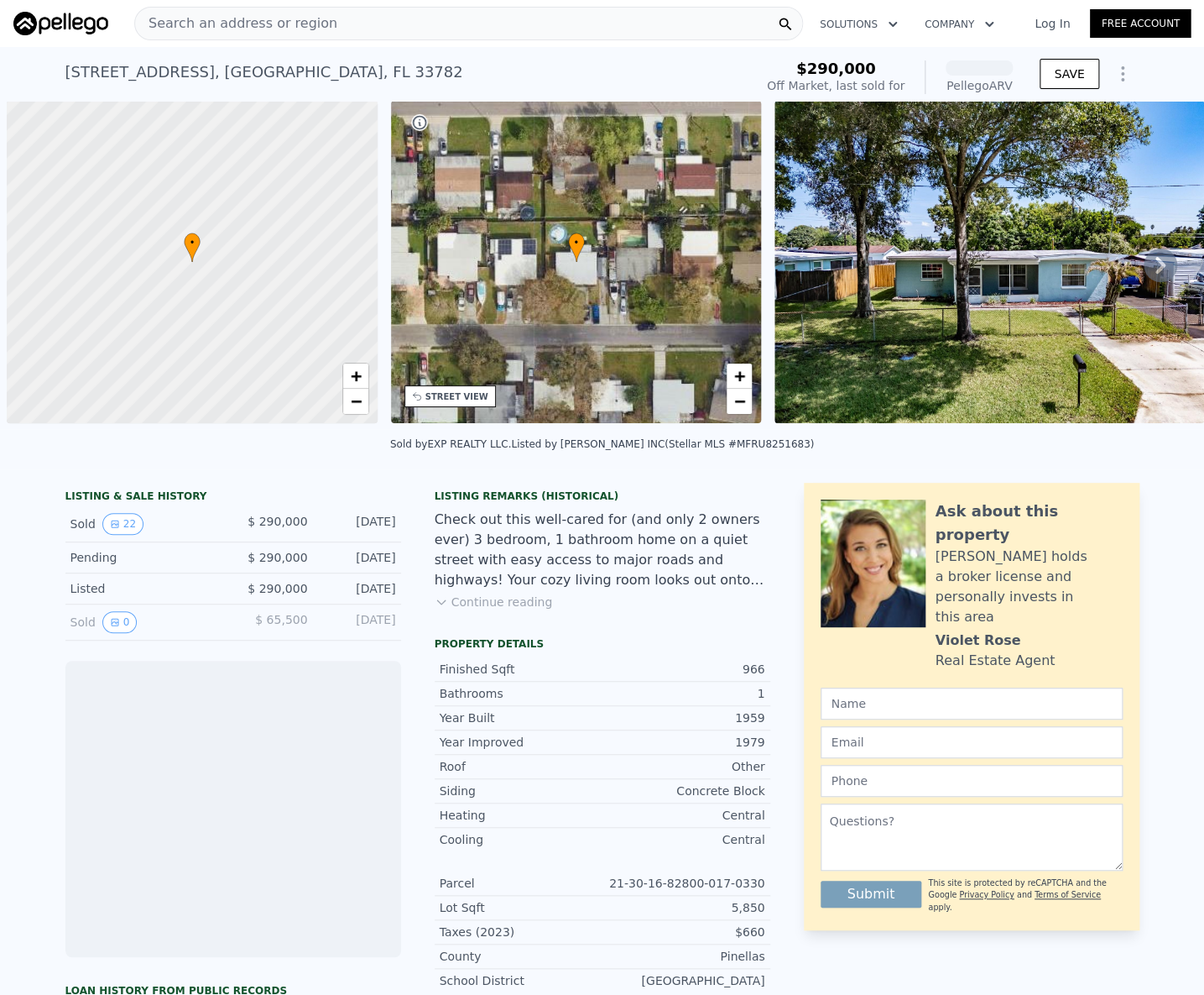
scroll to position [0, 7]
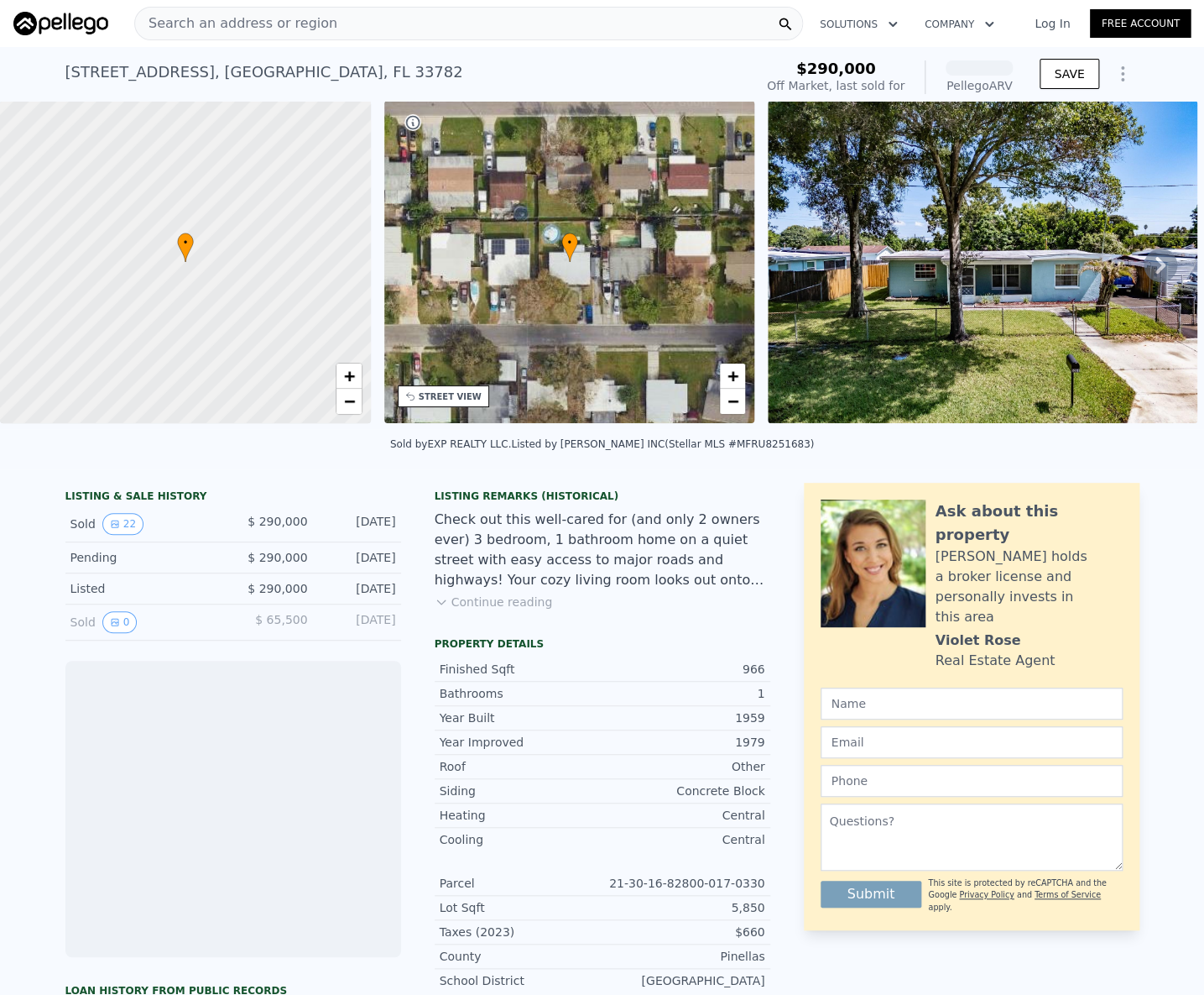
click at [264, 84] on div "5351 96th Ter N , Pinellas Park , FL 33782 Sold Sep 2024 for $290k (~ARV )" at bounding box center [406, 77] width 682 height 47
click at [265, 83] on div "5351 96th Ter N , Pinellas Park , FL 33782" at bounding box center [264, 72] width 398 height 23
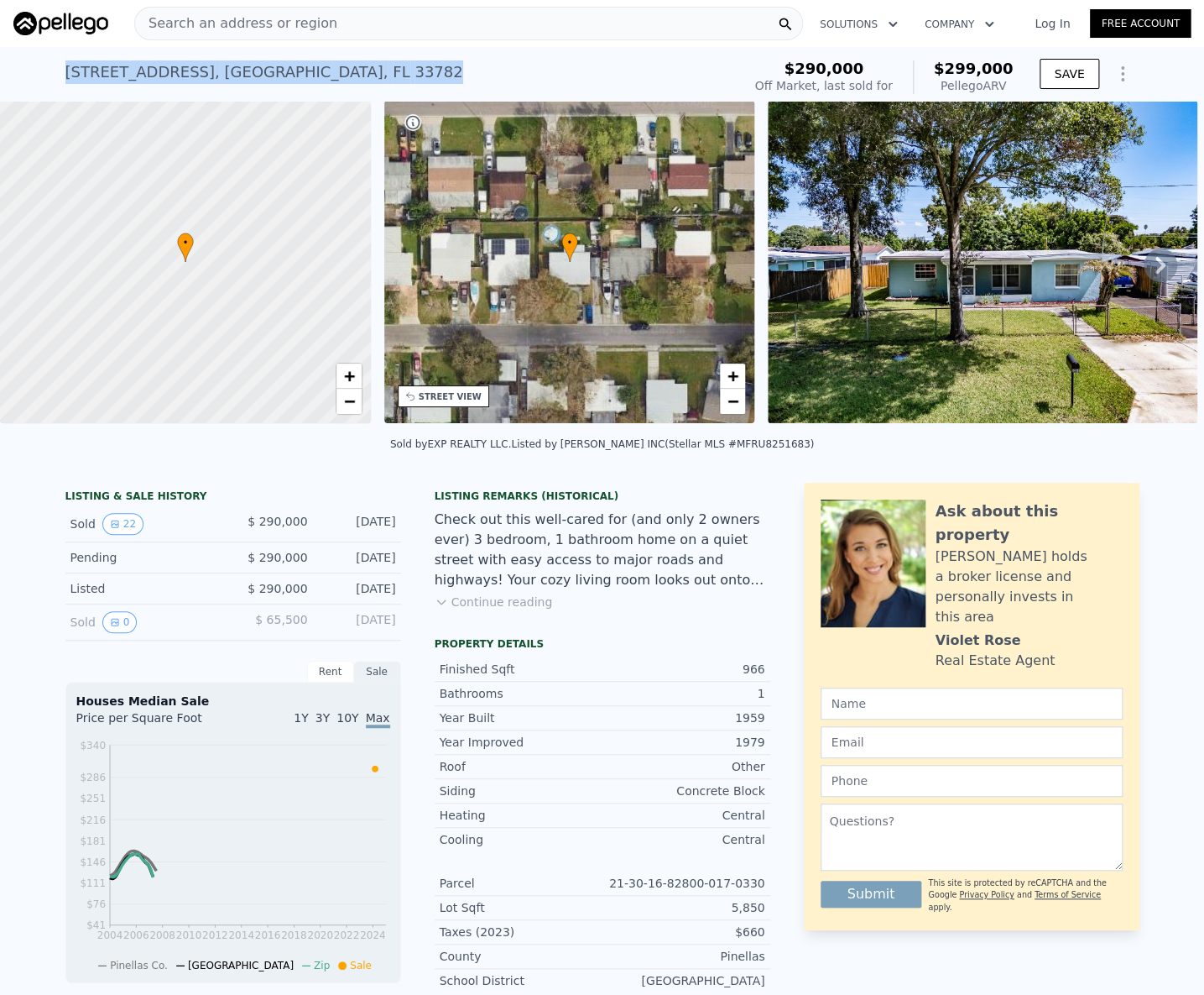
copy div "5351 96th Ter N , Pinellas Park , FL 33782 Sold Sep 2024 for $290k (~ARV )"
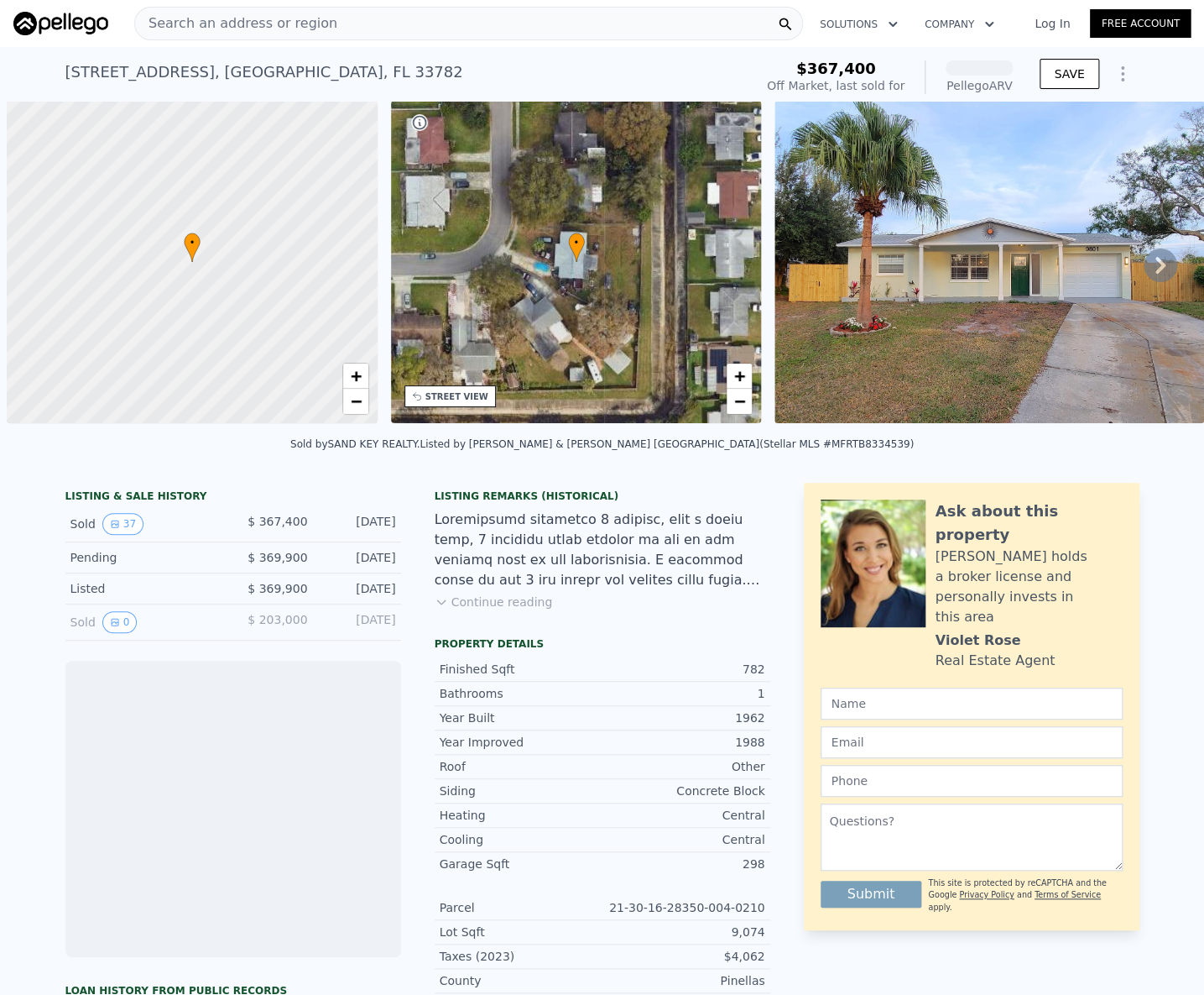
scroll to position [0, 7]
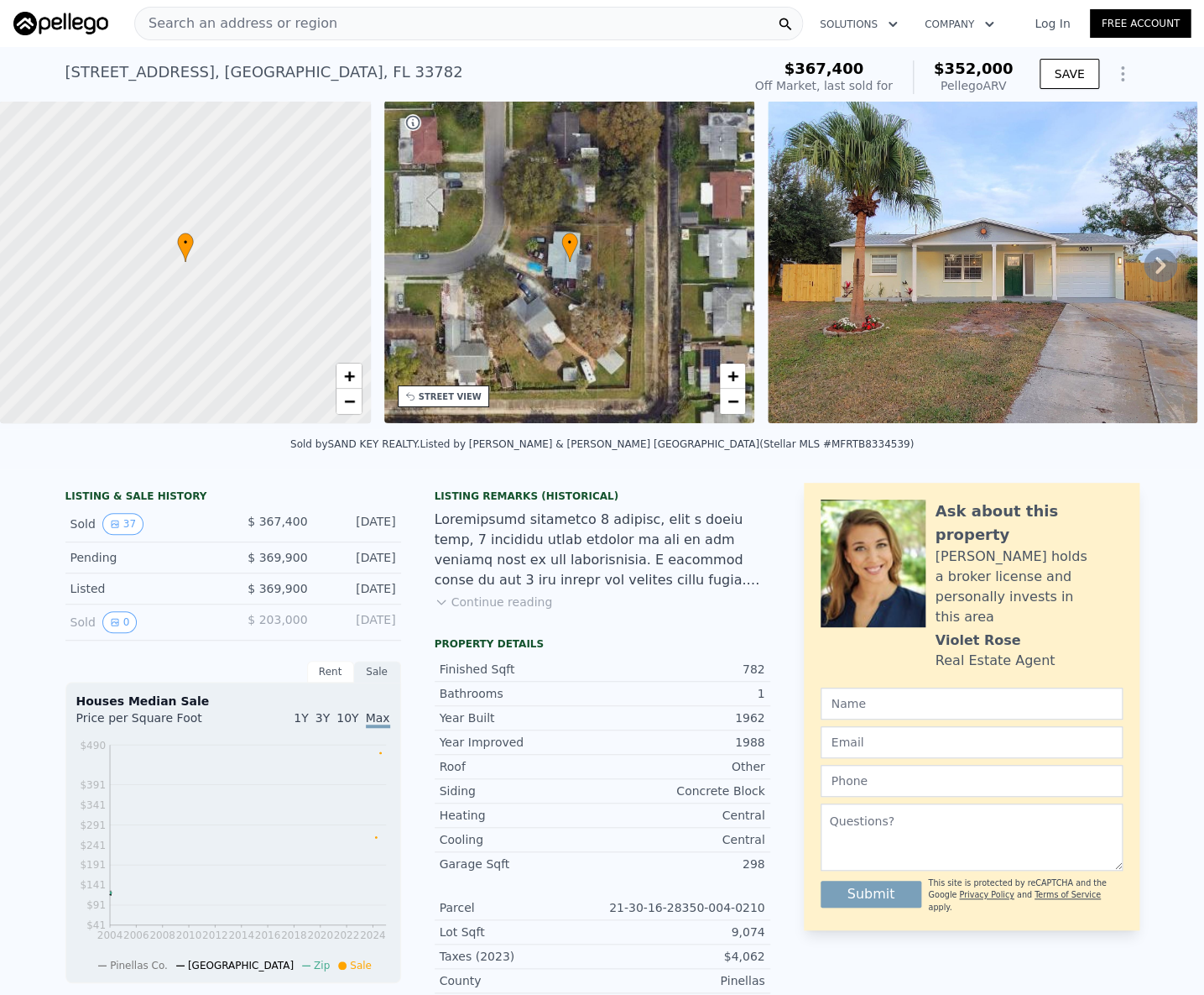
click at [210, 76] on div "[STREET_ADDRESS]" at bounding box center [264, 72] width 398 height 23
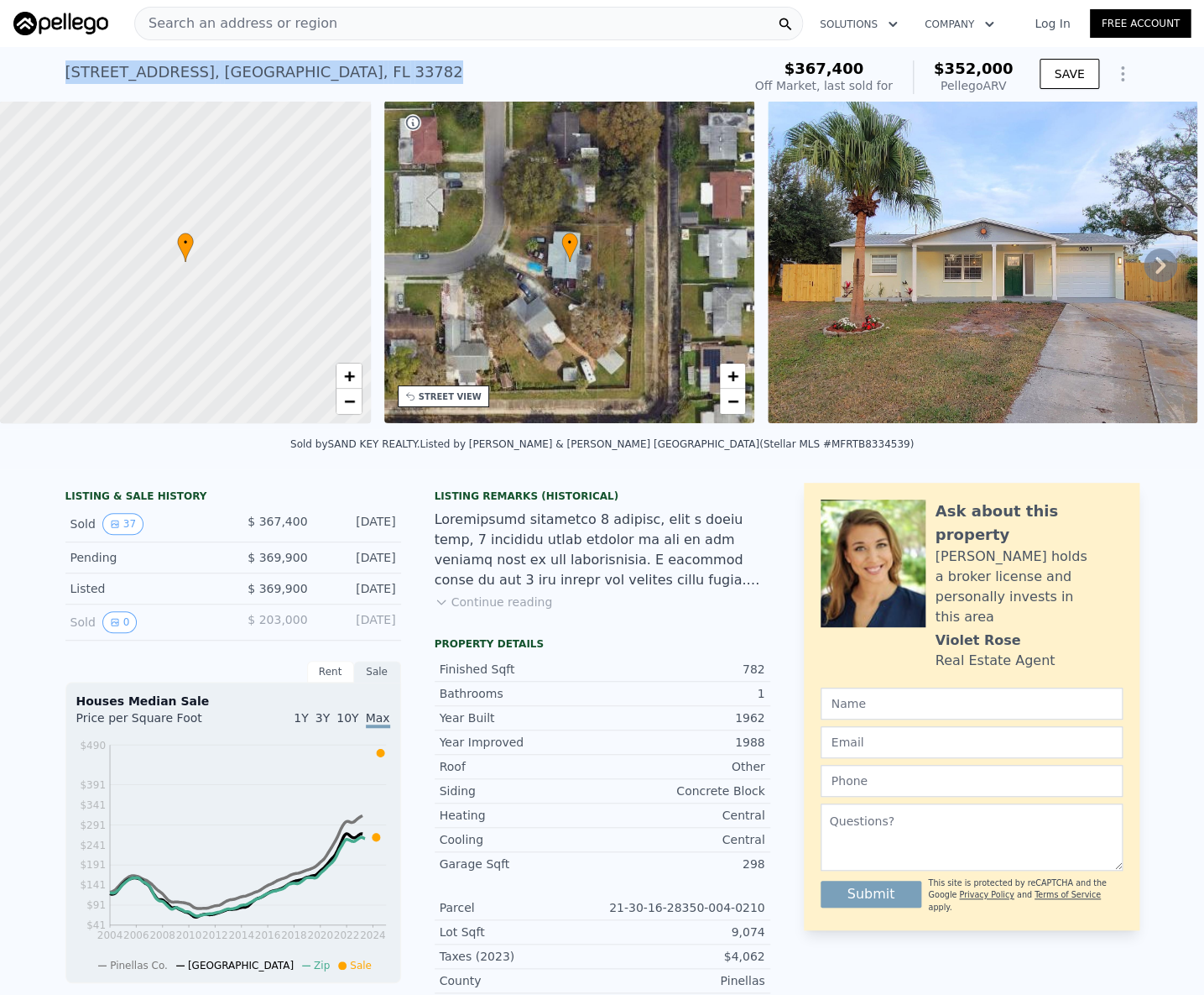
copy div "[STREET_ADDRESS] Sold [DATE] for $367,400 (~ARV $352k )"
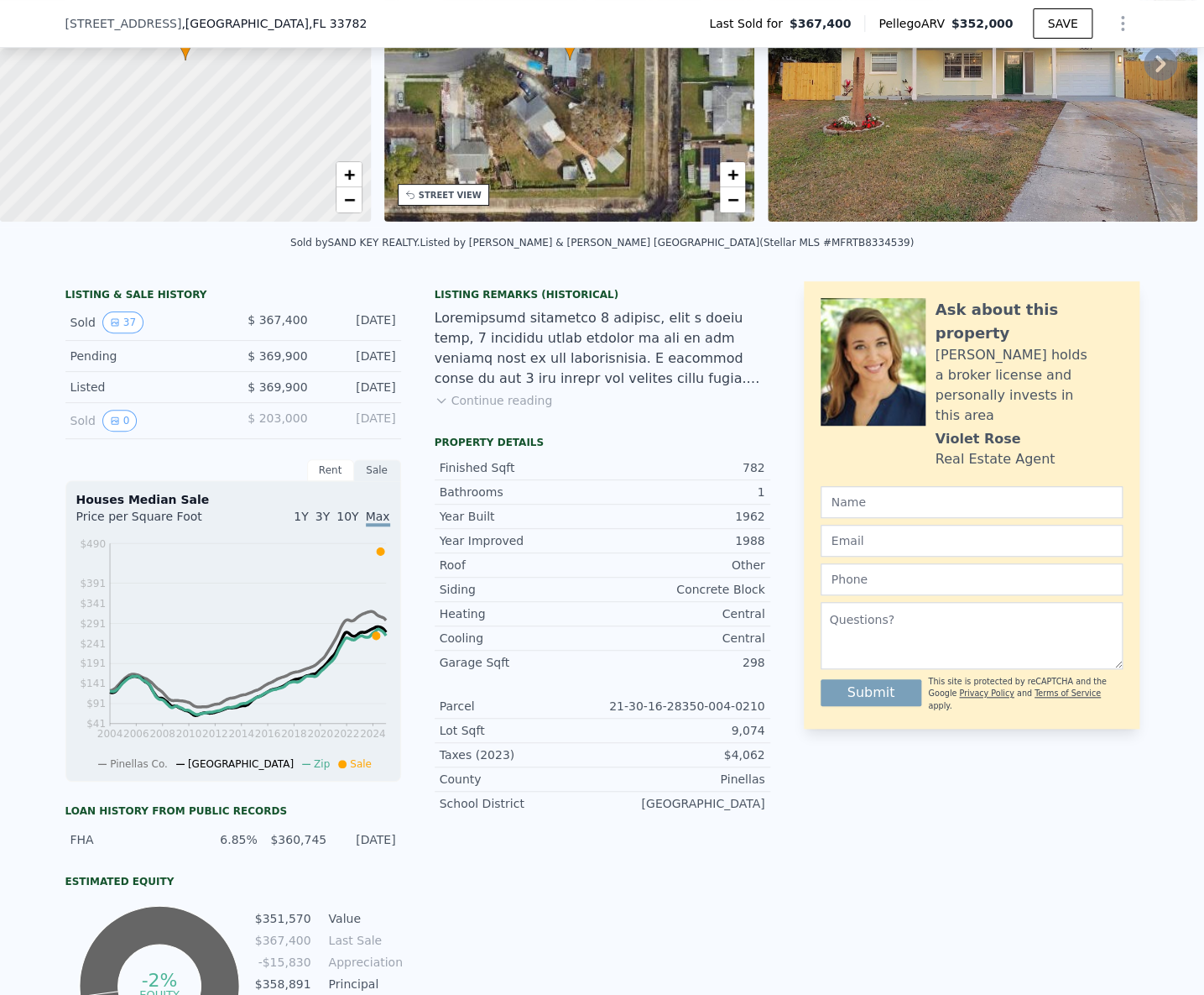
scroll to position [451, 0]
